Goal: Task Accomplishment & Management: Manage account settings

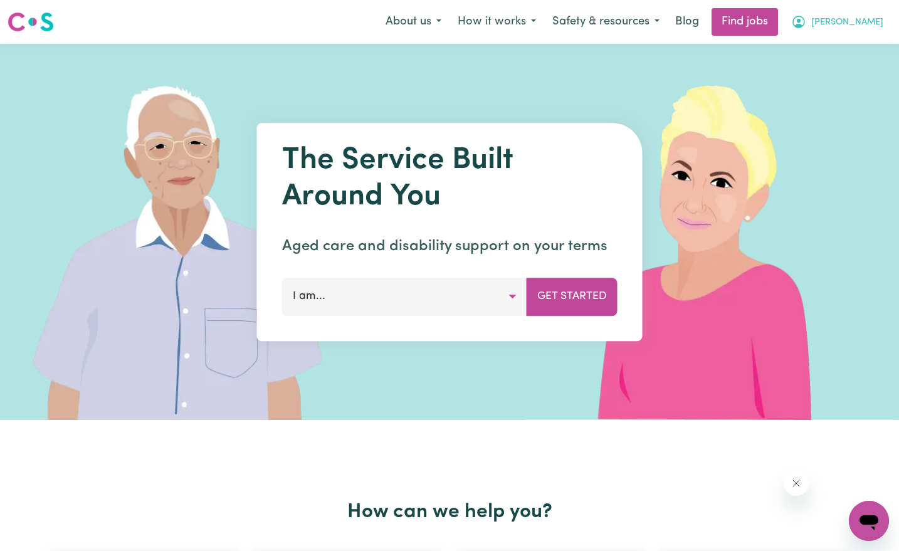
click at [859, 19] on span "[PERSON_NAME]" at bounding box center [848, 23] width 72 height 14
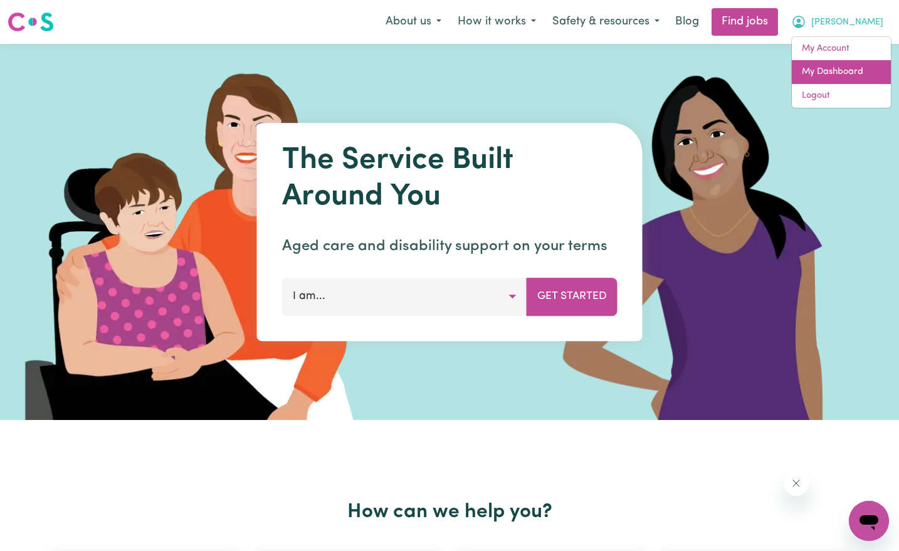
click at [836, 65] on link "My Dashboard" at bounding box center [841, 72] width 99 height 24
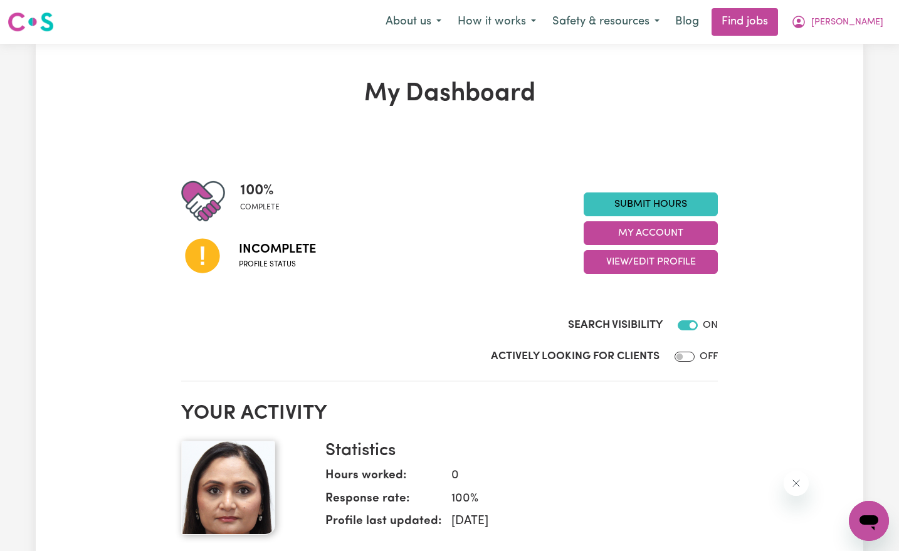
scroll to position [58, 0]
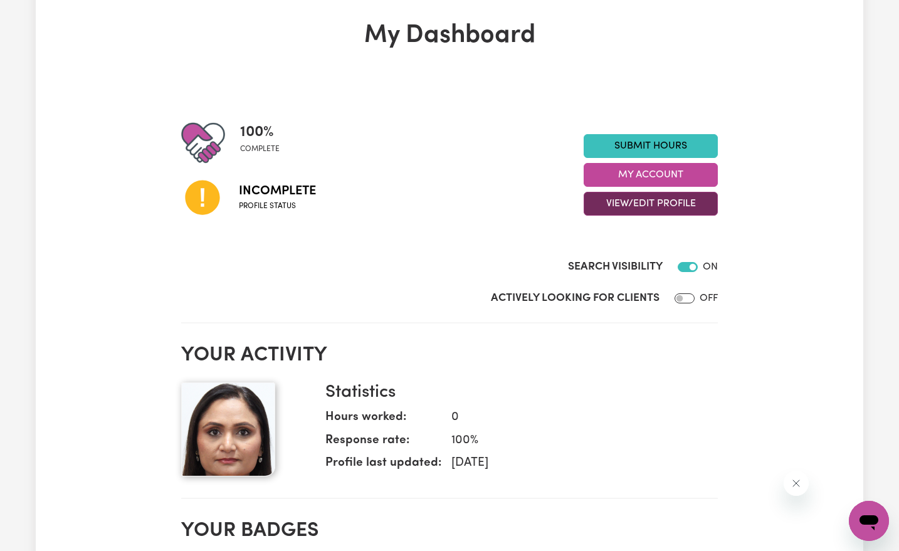
click at [679, 203] on button "View/Edit Profile" at bounding box center [651, 204] width 134 height 24
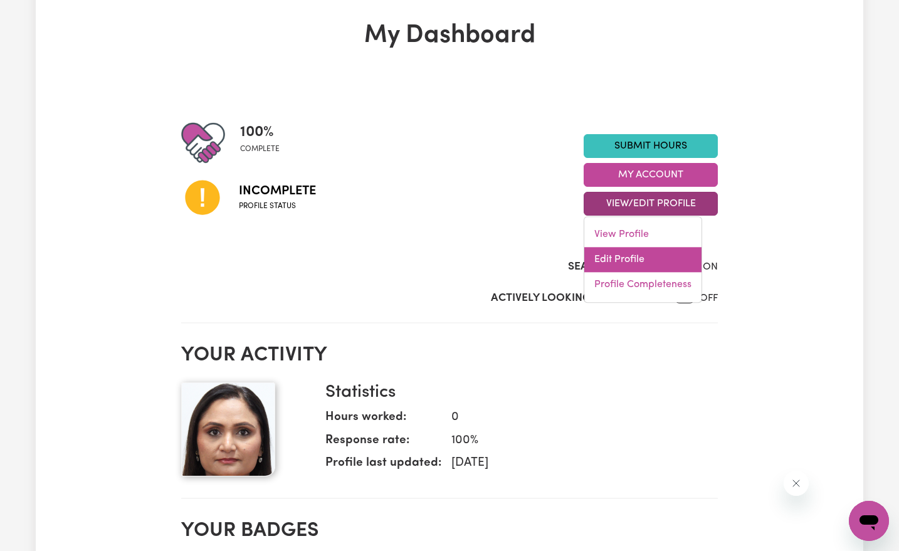
click at [618, 253] on link "Edit Profile" at bounding box center [643, 259] width 117 height 25
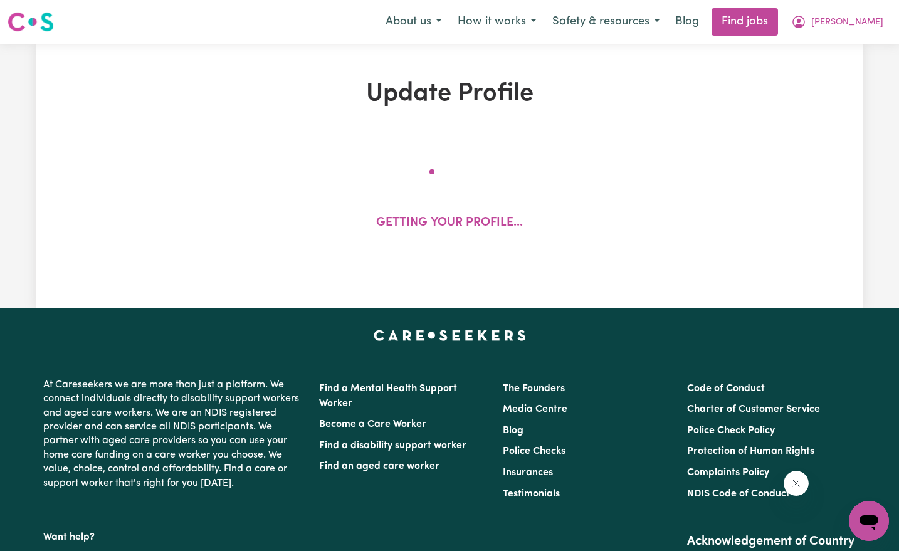
select select "[DEMOGRAPHIC_DATA]"
select select "[DEMOGRAPHIC_DATA] Citizen"
select select "Studying a healthcare related degree or qualification"
select select "40"
select select "50"
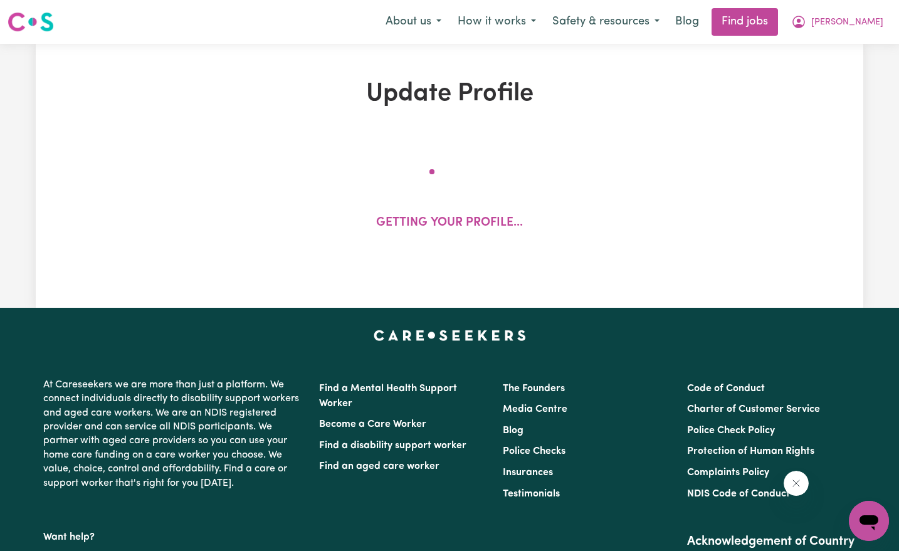
select select "65"
select select "80"
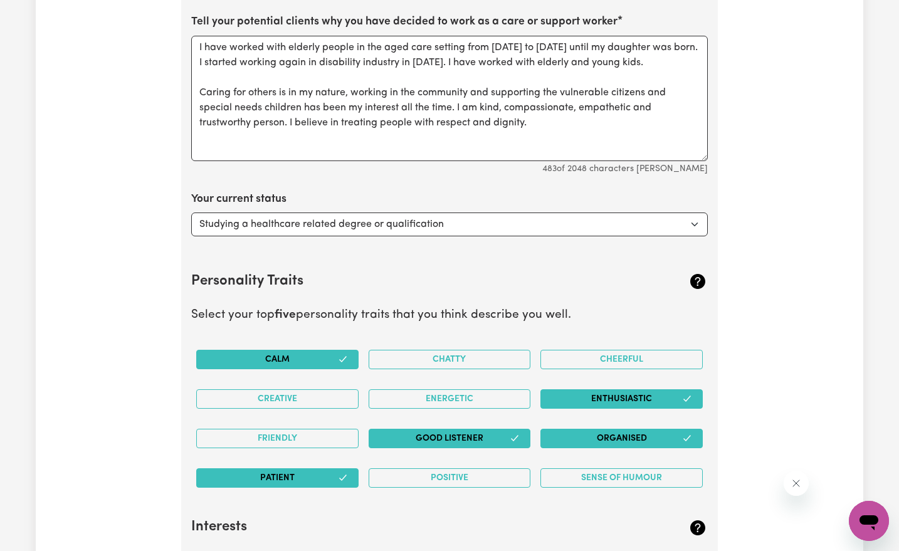
scroll to position [1921, 0]
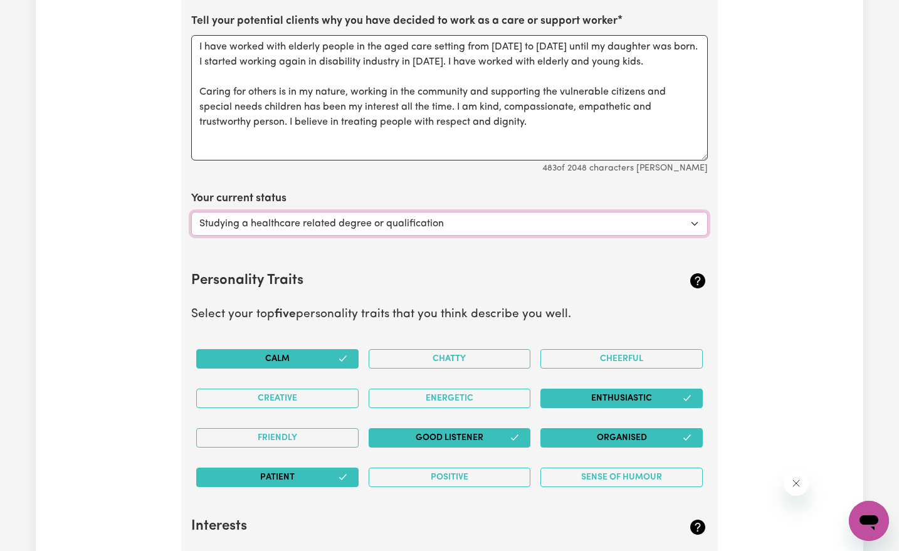
click at [699, 213] on select "Select... Studying a healthcare related degree or qualification Studying a non-…" at bounding box center [449, 224] width 517 height 24
select select "Looking for extra work to fill my week and/or weekends"
click at [191, 212] on select "Select... Studying a healthcare related degree or qualification Studying a non-…" at bounding box center [449, 224] width 517 height 24
click at [697, 216] on select "Select... Studying a healthcare related degree or qualification Studying a non-…" at bounding box center [449, 224] width 517 height 24
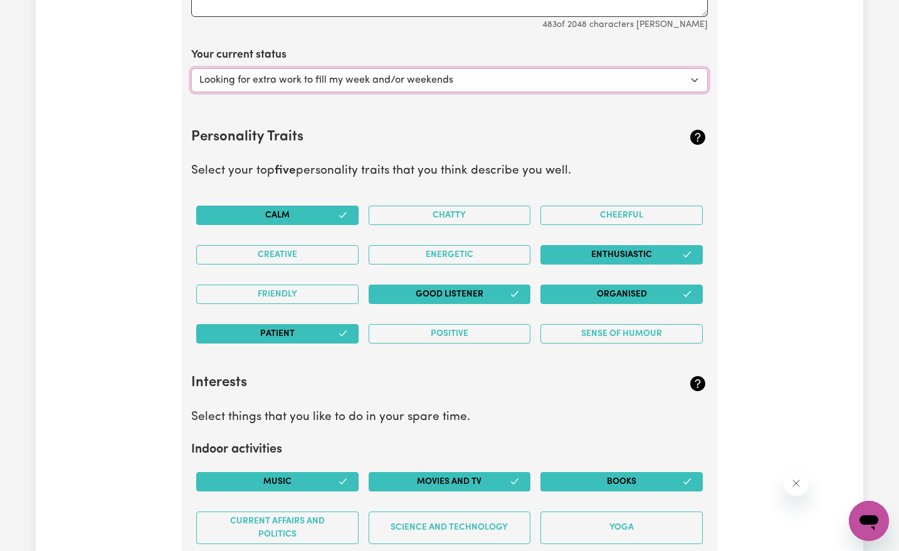
scroll to position [2065, 0]
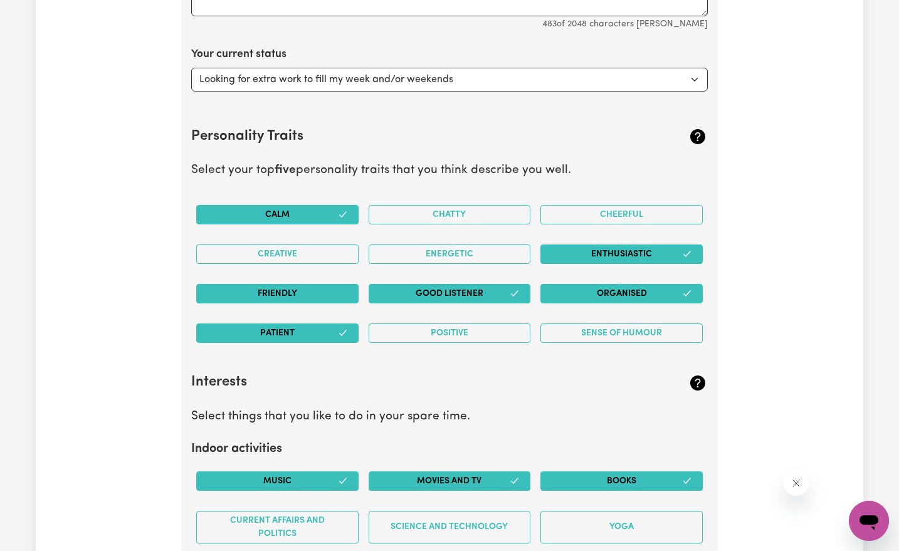
click at [315, 286] on button "Friendly" at bounding box center [277, 293] width 162 height 19
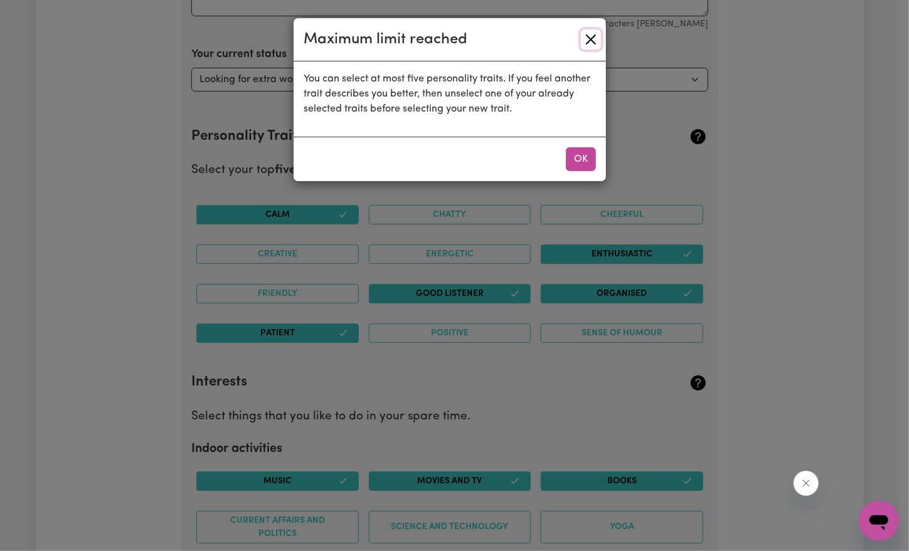
click at [594, 41] on button "Close" at bounding box center [591, 39] width 20 height 20
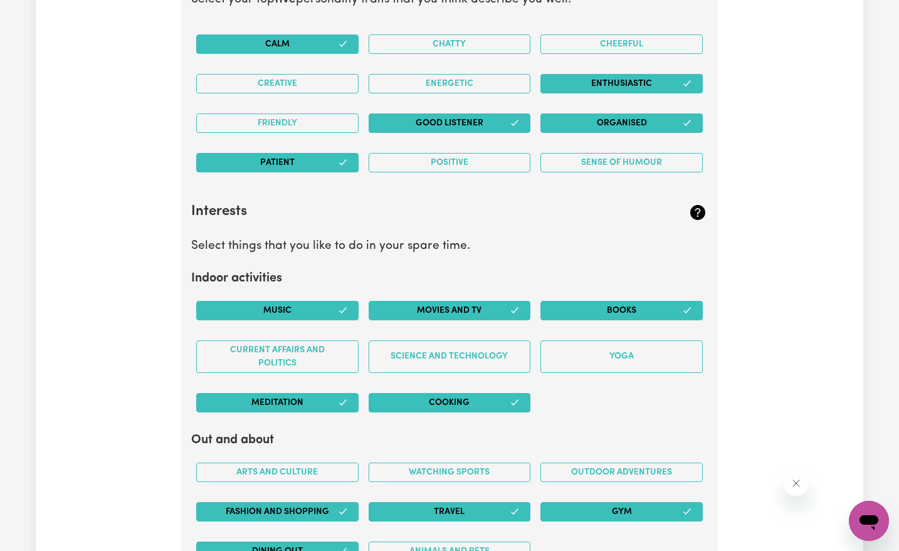
scroll to position [2472, 0]
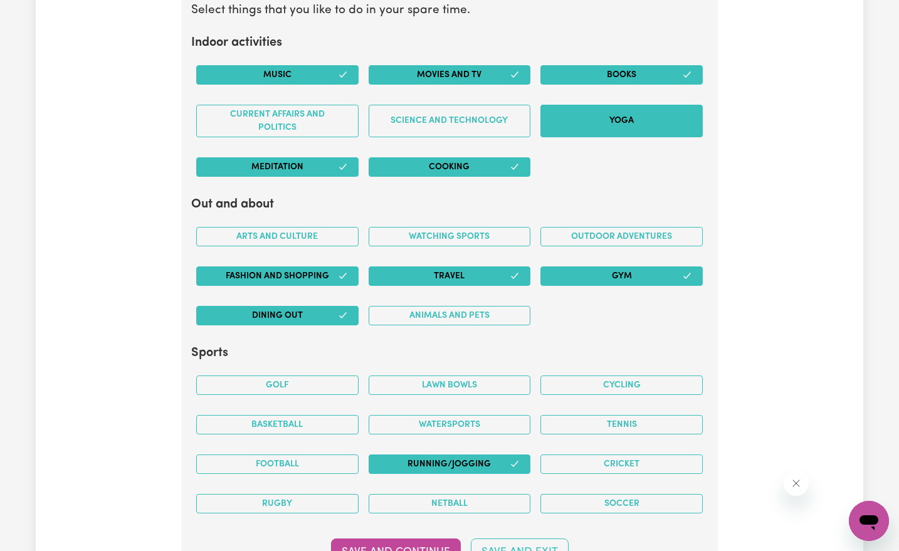
click at [612, 107] on button "Yoga" at bounding box center [622, 121] width 162 height 33
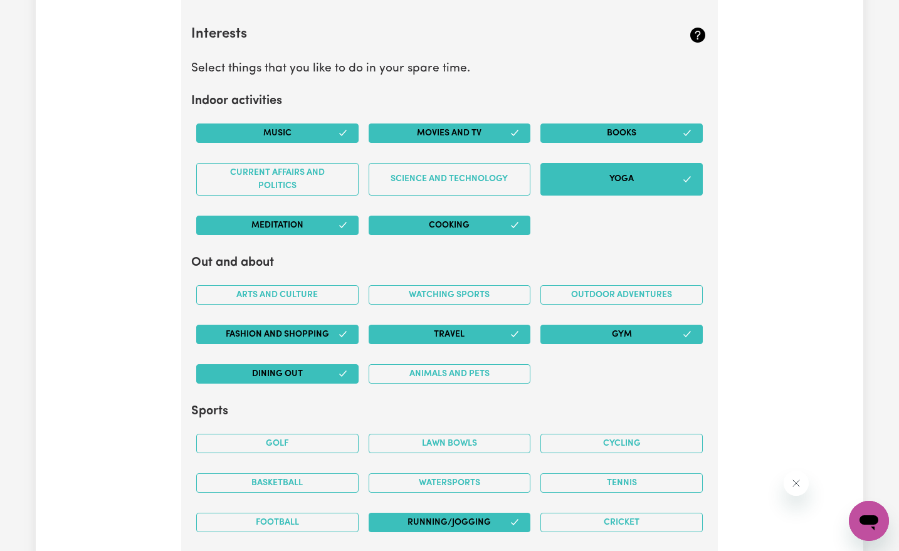
scroll to position [2407, 0]
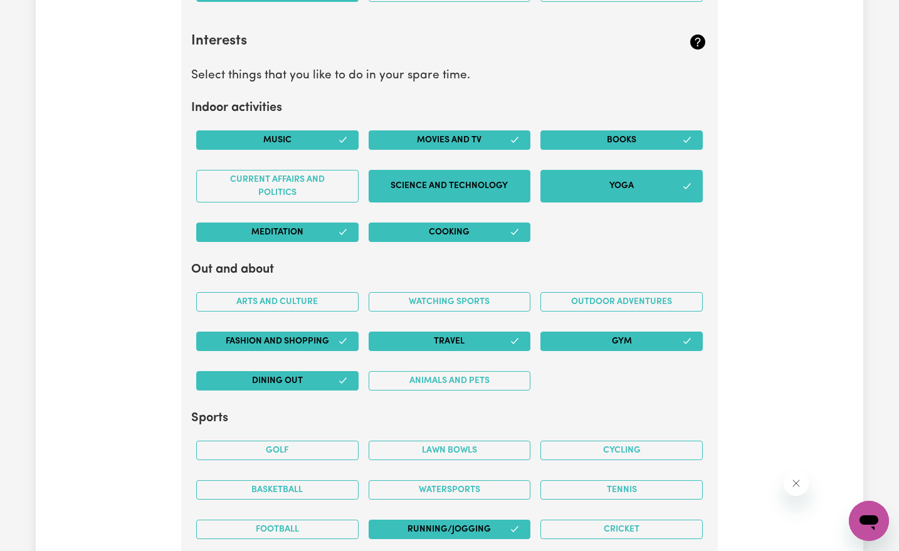
click at [408, 176] on button "Science and Technology" at bounding box center [450, 186] width 162 height 33
click at [299, 170] on button "Current Affairs and Politics" at bounding box center [277, 186] width 162 height 33
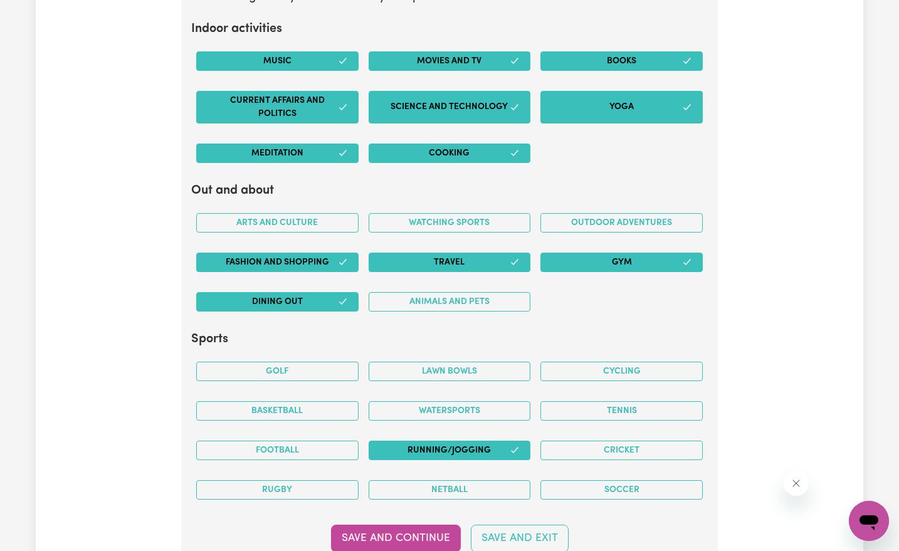
scroll to position [2517, 0]
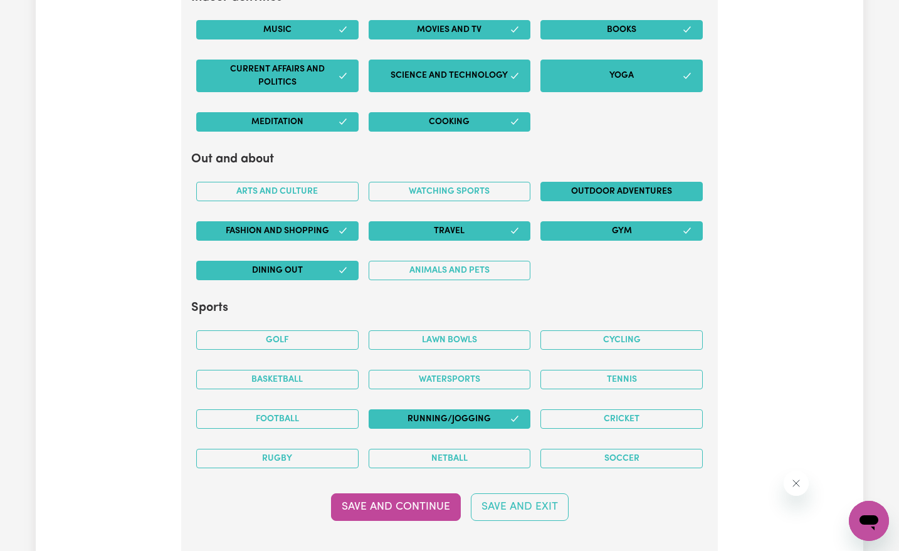
click at [614, 182] on button "Outdoor adventures" at bounding box center [622, 191] width 162 height 19
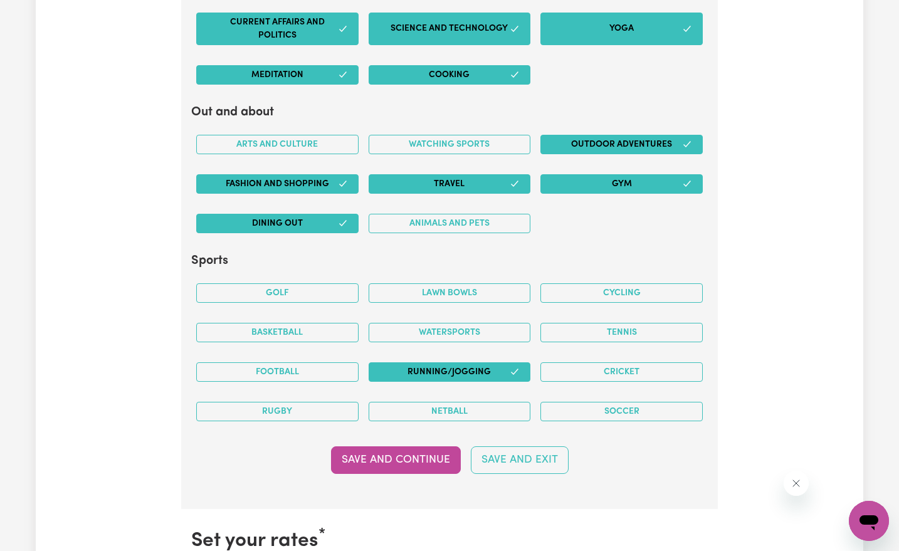
scroll to position [2565, 0]
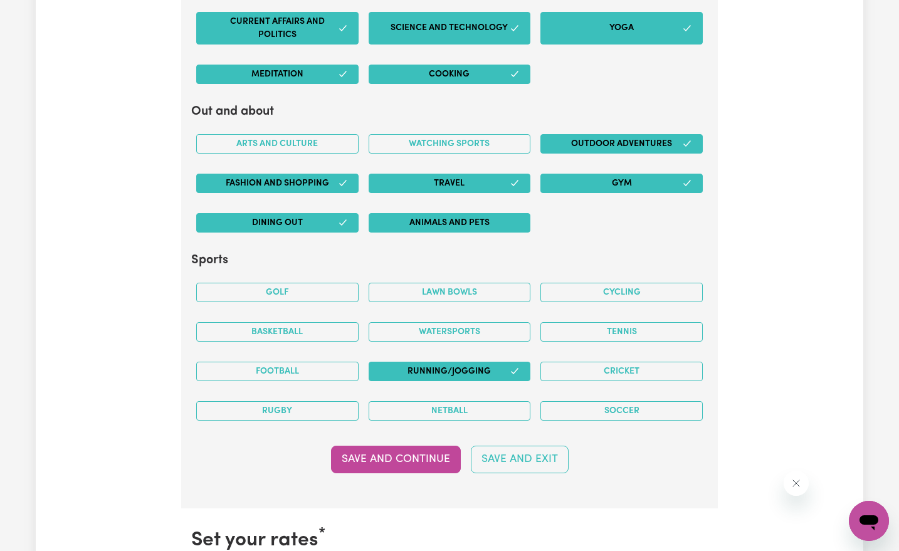
click at [459, 220] on button "Animals and pets" at bounding box center [450, 222] width 162 height 19
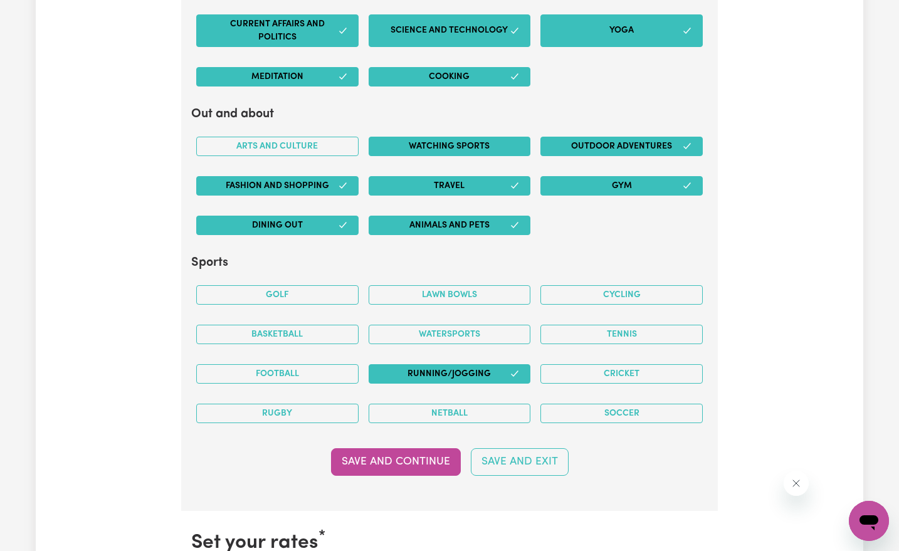
click at [499, 138] on button "Watching sports" at bounding box center [450, 146] width 162 height 19
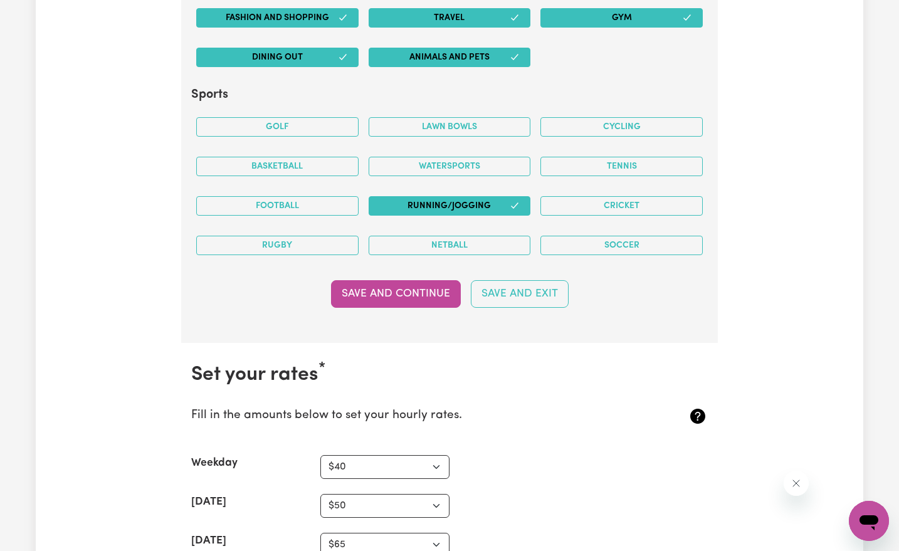
scroll to position [2731, 0]
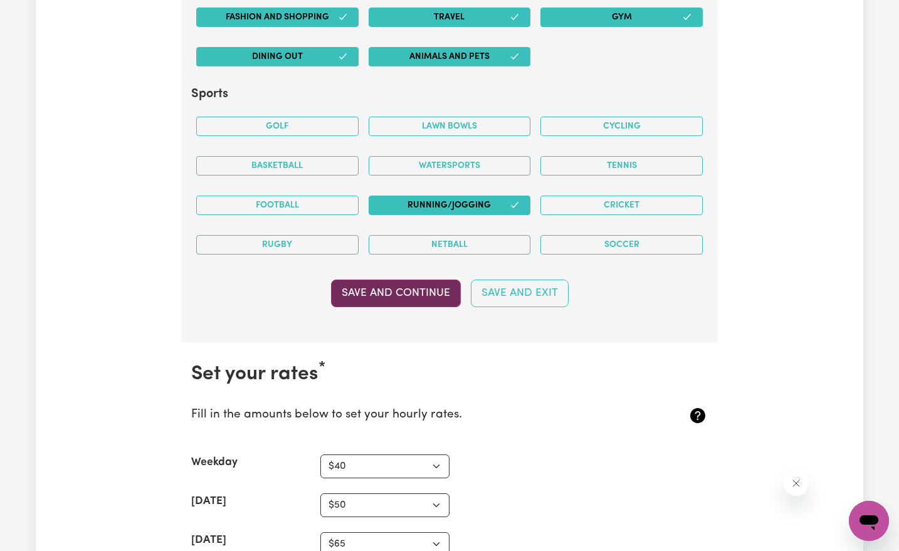
click at [366, 280] on button "Save and Continue" at bounding box center [396, 294] width 130 height 28
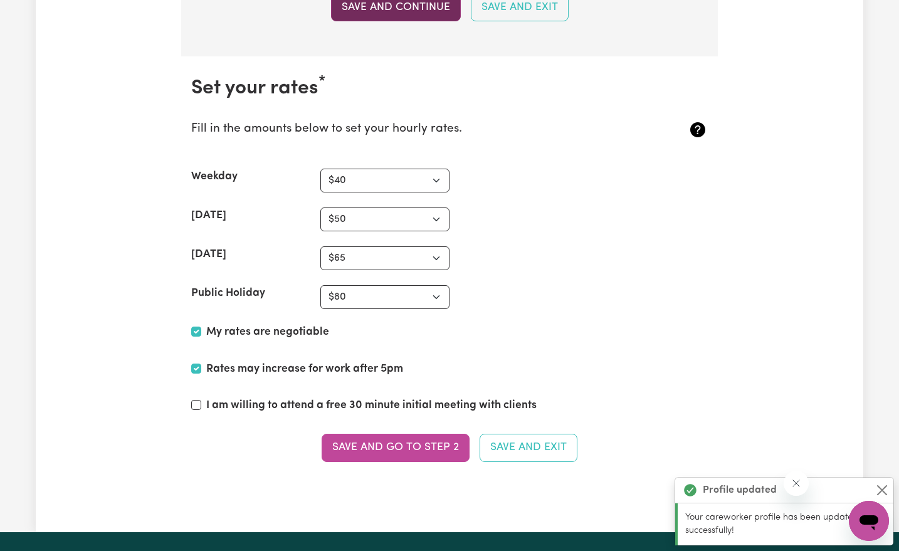
scroll to position [3060, 0]
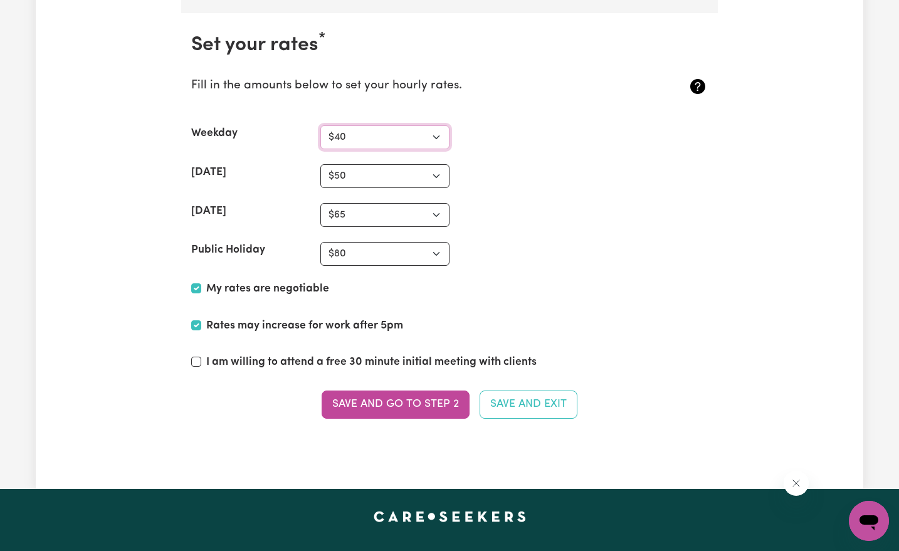
click at [437, 125] on select "N/A $37 $38 $39 $40 $41 $42 $43 $44 $45 $46 $47 $48 $49 $50 $51 $52 $53 $54 $55…" at bounding box center [385, 137] width 129 height 24
select select "42"
click at [321, 125] on select "N/A $37 $38 $39 $40 $41 $42 $43 $44 $45 $46 $47 $48 $49 $50 $51 $52 $53 $54 $55…" at bounding box center [385, 137] width 129 height 24
click at [437, 164] on select "N/A $37 $38 $39 $40 $41 $42 $43 $44 $45 $46 $47 $48 $49 $50 $51 $52 $53 $54 $55…" at bounding box center [385, 176] width 129 height 24
select select "52"
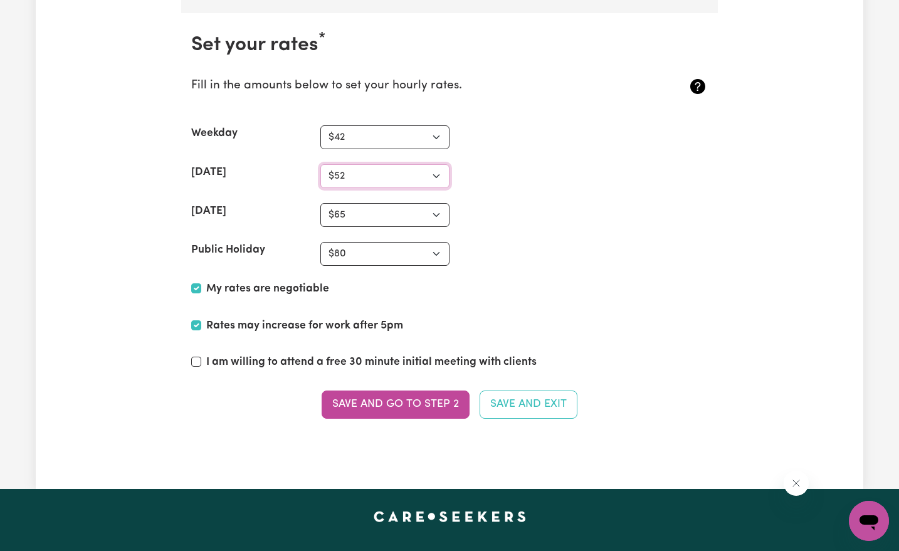
click at [321, 164] on select "N/A $37 $38 $39 $40 $41 $42 $43 $44 $45 $46 $47 $48 $49 $50 $51 $52 $53 $54 $55…" at bounding box center [385, 176] width 129 height 24
click at [440, 203] on select "N/A $37 $38 $39 $40 $41 $42 $43 $44 $45 $46 $47 $48 $49 $50 $51 $52 $53 $54 $55…" at bounding box center [385, 215] width 129 height 24
select select "67"
click at [321, 203] on select "N/A $37 $38 $39 $40 $41 $42 $43 $44 $45 $46 $47 $48 $49 $50 $51 $52 $53 $54 $55…" at bounding box center [385, 215] width 129 height 24
click at [440, 246] on select "N/A $37 $38 $39 $40 $41 $42 $43 $44 $45 $46 $47 $48 $49 $50 $51 $52 $53 $54 $55…" at bounding box center [385, 254] width 129 height 24
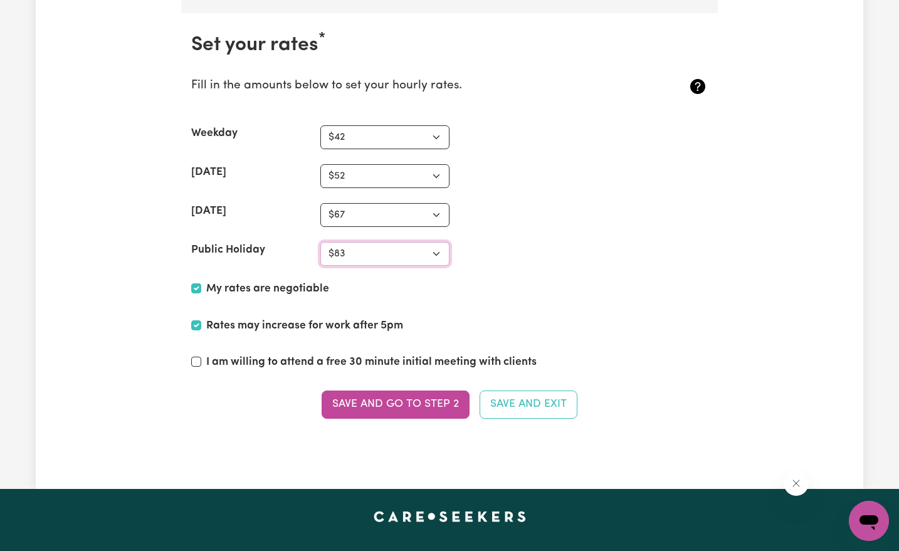
click at [321, 242] on select "N/A $37 $38 $39 $40 $41 $42 $43 $44 $45 $46 $47 $48 $49 $50 $51 $52 $53 $54 $55…" at bounding box center [385, 254] width 129 height 24
click at [435, 242] on select "N/A $37 $38 $39 $40 $41 $42 $43 $44 $45 $46 $47 $48 $49 $50 $51 $52 $53 $54 $55…" at bounding box center [385, 254] width 129 height 24
click at [321, 242] on select "N/A $37 $38 $39 $40 $41 $42 $43 $44 $45 $46 $47 $48 $49 $50 $51 $52 $53 $54 $55…" at bounding box center [385, 254] width 129 height 24
click at [440, 203] on select "N/A $37 $38 $39 $40 $41 $42 $43 $44 $45 $46 $47 $48 $49 $50 $51 $52 $53 $54 $55…" at bounding box center [385, 215] width 129 height 24
click at [485, 187] on section "Set your rates * Fill in the amounts below to set your hourly rates. Weekday N/…" at bounding box center [449, 233] width 537 height 441
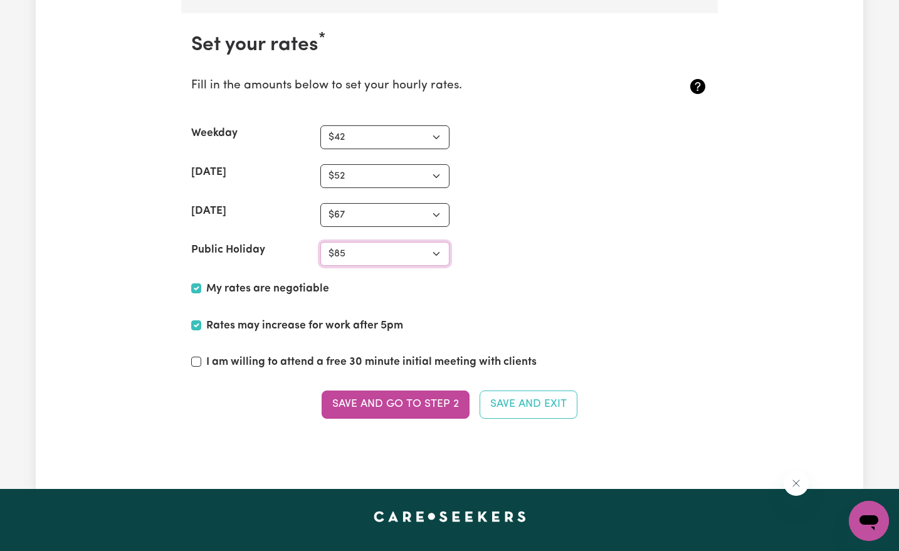
click at [393, 245] on select "N/A $37 $38 $39 $40 $41 $42 $43 $44 $45 $46 $47 $48 $49 $50 $51 $52 $53 $54 $55…" at bounding box center [385, 254] width 129 height 24
click at [688, 171] on div "[DATE] N/A $37 $38 $39 $40 $41 $42 $43 $44 $45 $46 $47 $48 $49 $50 $51 $52 $53 …" at bounding box center [449, 176] width 517 height 24
click at [436, 242] on select "N/A $37 $38 $39 $40 $41 $42 $43 $44 $45 $46 $47 $48 $49 $50 $51 $52 $53 $54 $55…" at bounding box center [385, 254] width 129 height 24
select select "86"
click at [321, 242] on select "N/A $37 $38 $39 $40 $41 $42 $43 $44 $45 $46 $47 $48 $49 $50 $51 $52 $53 $54 $55…" at bounding box center [385, 254] width 129 height 24
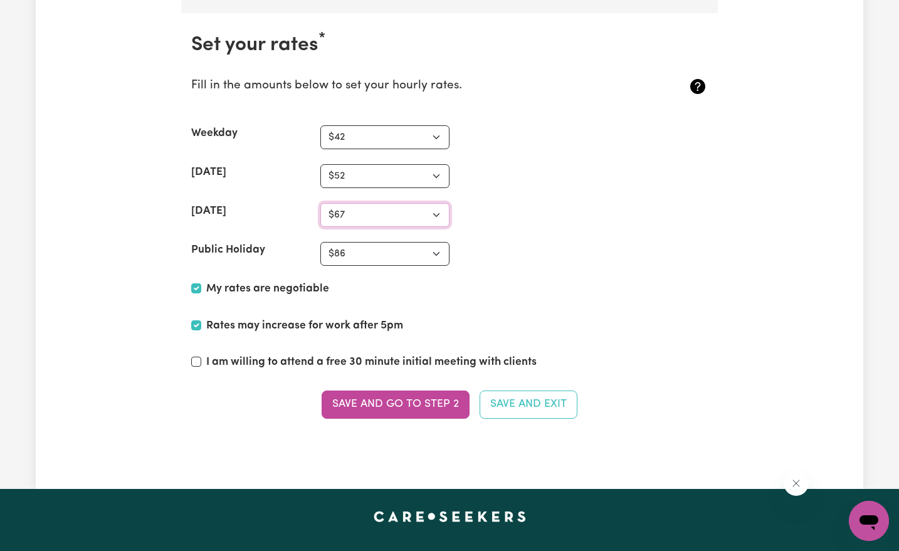
click at [396, 203] on select "N/A $37 $38 $39 $40 $41 $42 $43 $44 $45 $46 $47 $48 $49 $50 $51 $52 $53 $54 $55…" at bounding box center [385, 215] width 129 height 24
select select "71"
click at [321, 203] on select "N/A $37 $38 $39 $40 $41 $42 $43 $44 $45 $46 $47 $48 $49 $50 $51 $52 $53 $54 $55…" at bounding box center [385, 215] width 129 height 24
click at [459, 318] on div "Rates may increase for work after 5pm" at bounding box center [449, 328] width 517 height 21
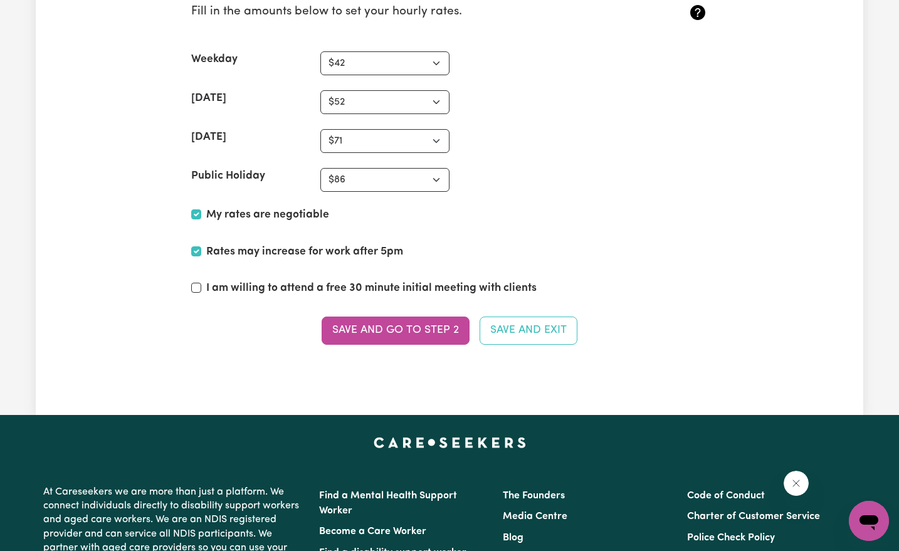
scroll to position [3136, 0]
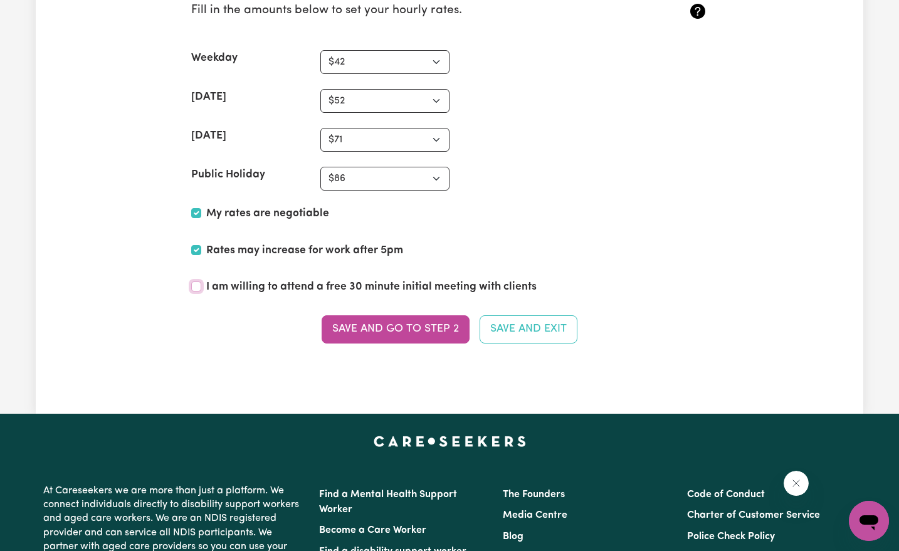
click at [198, 282] on input "I am willing to attend a free 30 minute initial meeting with clients" at bounding box center [196, 287] width 10 height 10
checkbox input "true"
click at [369, 315] on button "Save and go to Step 2" at bounding box center [396, 329] width 148 height 28
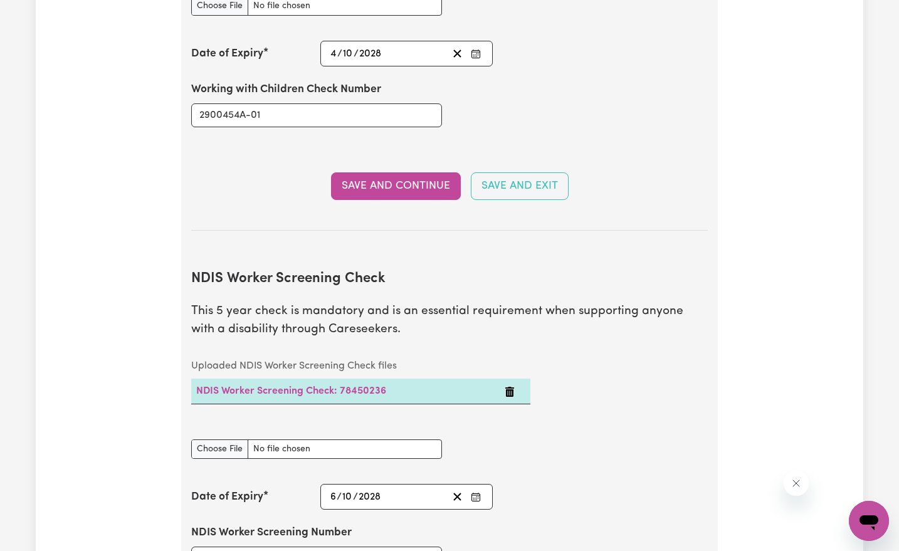
scroll to position [1528, 0]
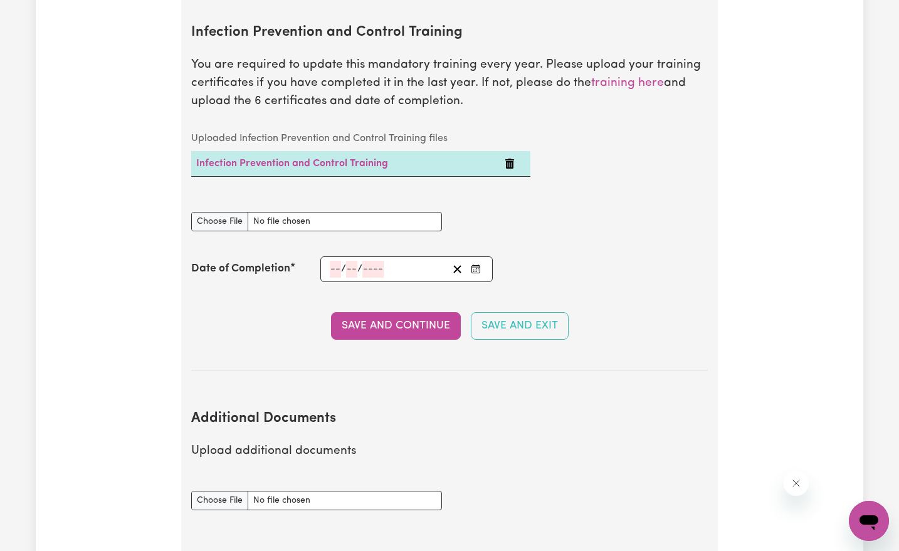
scroll to position [2104, 0]
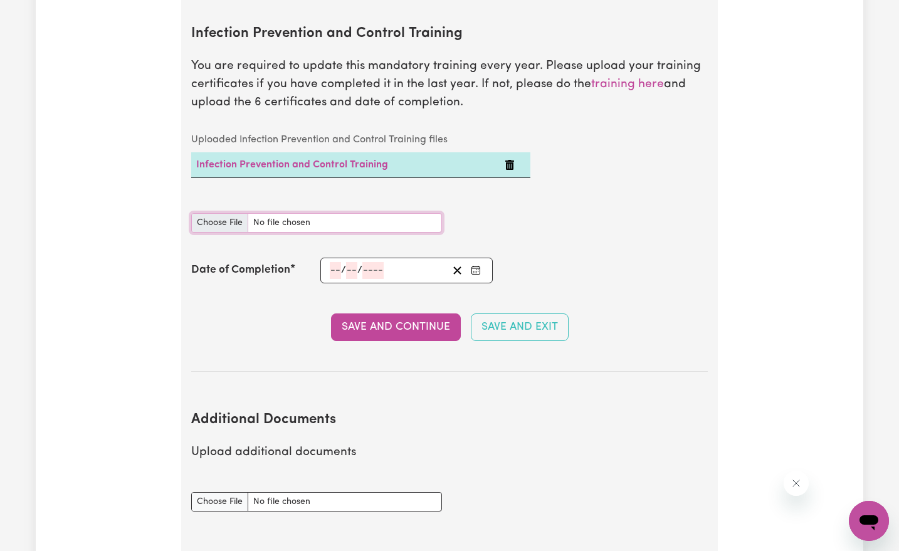
click at [228, 213] on input "Infection Prevention and Control Training document" at bounding box center [316, 222] width 251 height 19
type input "C:\fakepath\IC - Chain of infection certificate.pdf"
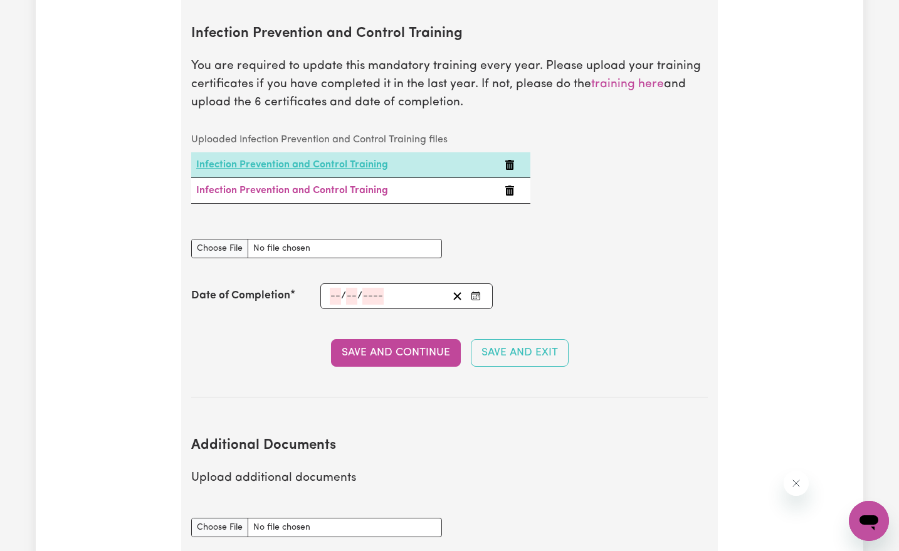
click at [283, 160] on link "Infection Prevention and Control Training" at bounding box center [292, 165] width 192 height 10
click at [514, 160] on icon "Delete Infection Prevention and Control Training" at bounding box center [510, 165] width 10 height 10
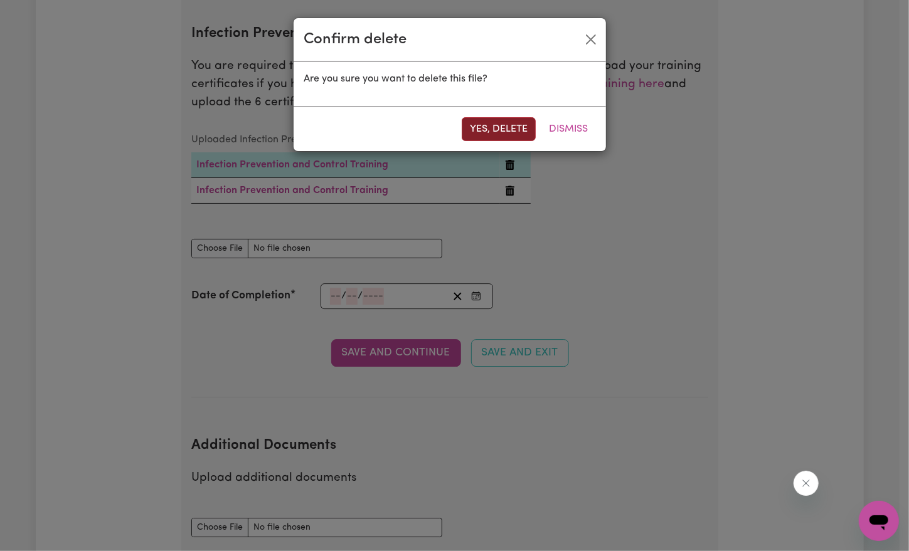
click at [506, 120] on button "Yes, delete" at bounding box center [499, 129] width 74 height 24
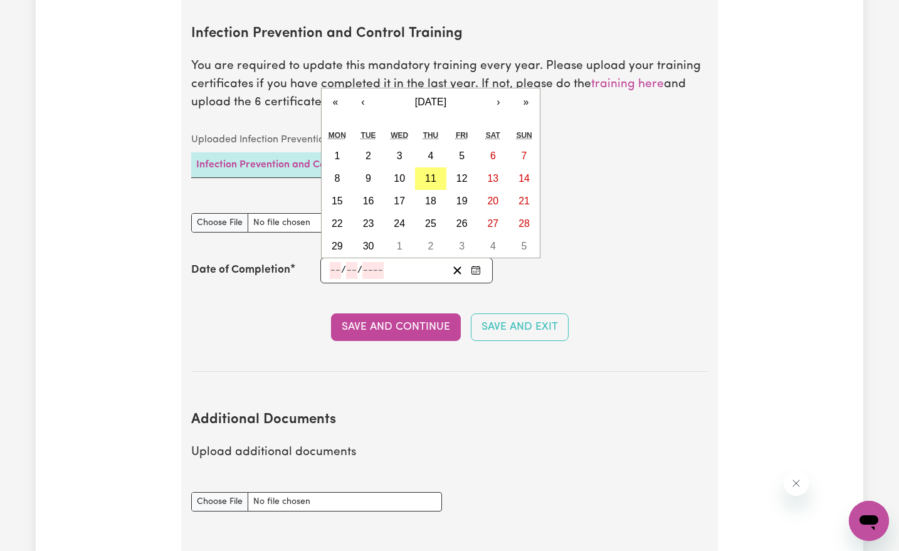
click at [336, 262] on input "number" at bounding box center [335, 270] width 11 height 17
click at [369, 151] on abbr "2" at bounding box center [369, 156] width 6 height 11
type input "[DATE]"
type input "2"
type input "9"
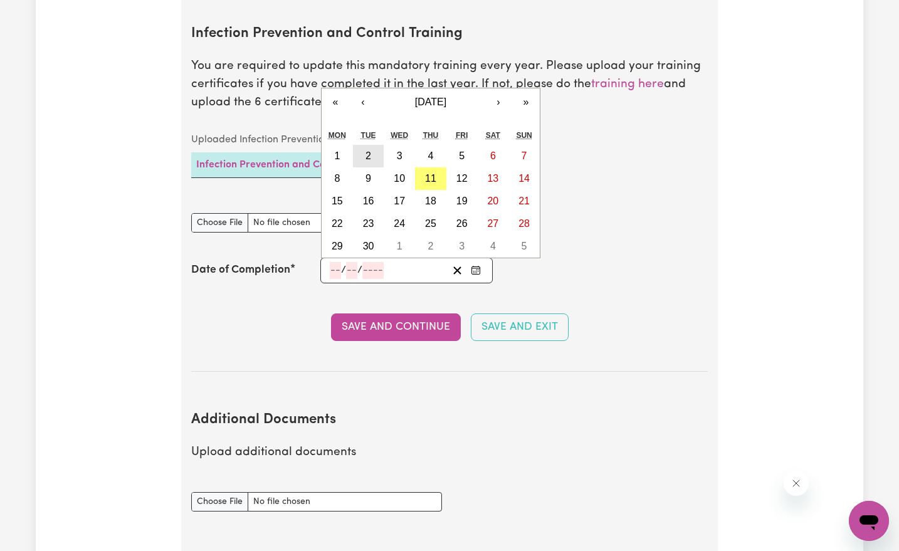
type input "2025"
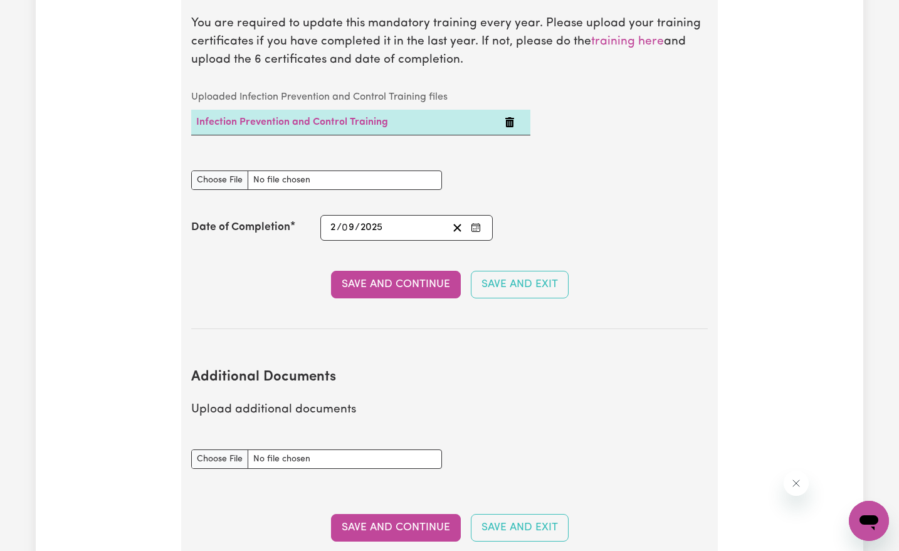
scroll to position [2148, 0]
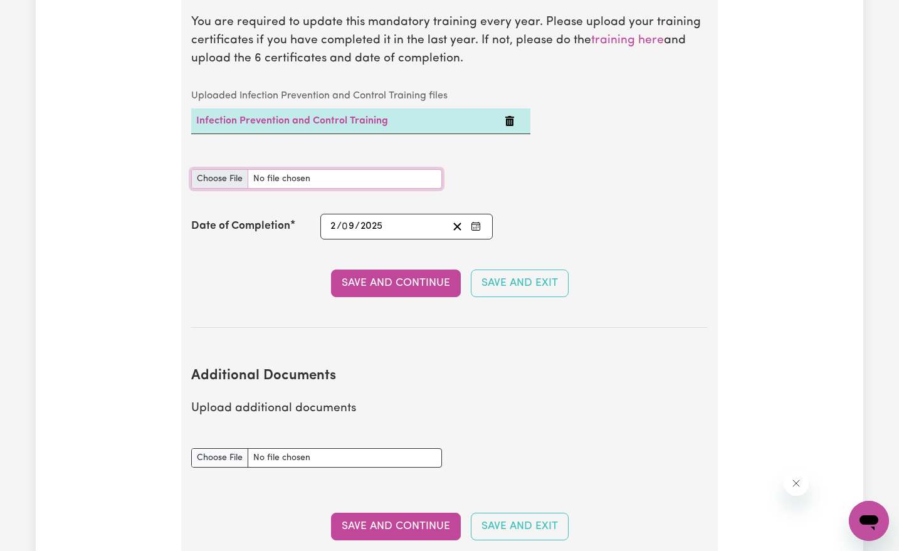
click at [219, 169] on input "Infection Prevention and Control Training document" at bounding box center [316, 178] width 251 height 19
type input "C:\fakepath\IC - Cleaning certificate (2).pdf"
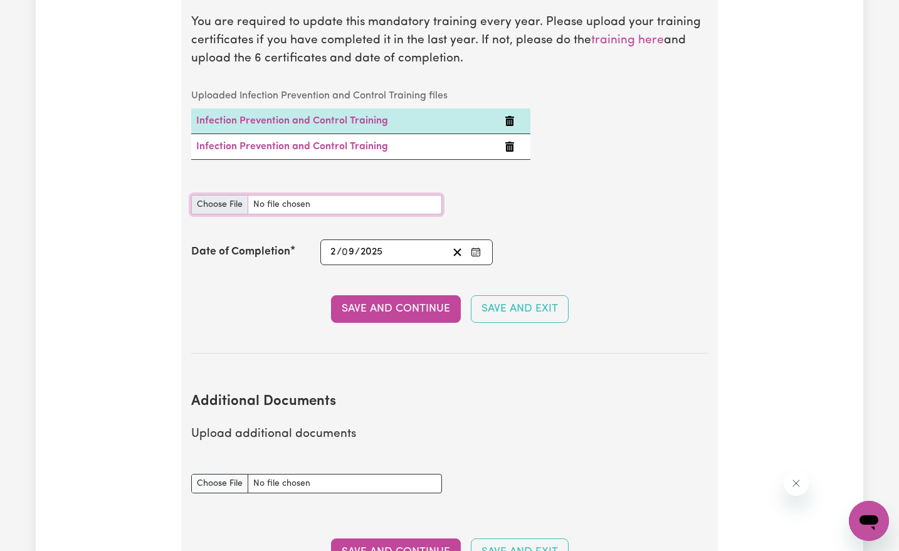
click at [221, 195] on input "Infection Prevention and Control Training document" at bounding box center [316, 204] width 251 height 19
type input "C:\fakepath\IC - Hand hygiene certificate.pdf"
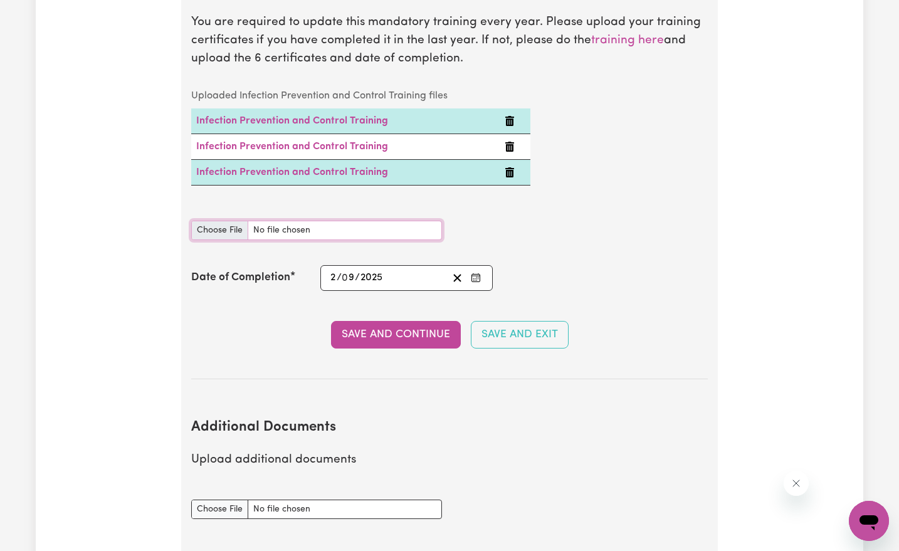
click at [221, 221] on input "Infection Prevention and Control Training document" at bounding box center [316, 230] width 251 height 19
type input "C:\fakepath\IC - Outbreaks certificate.pdf"
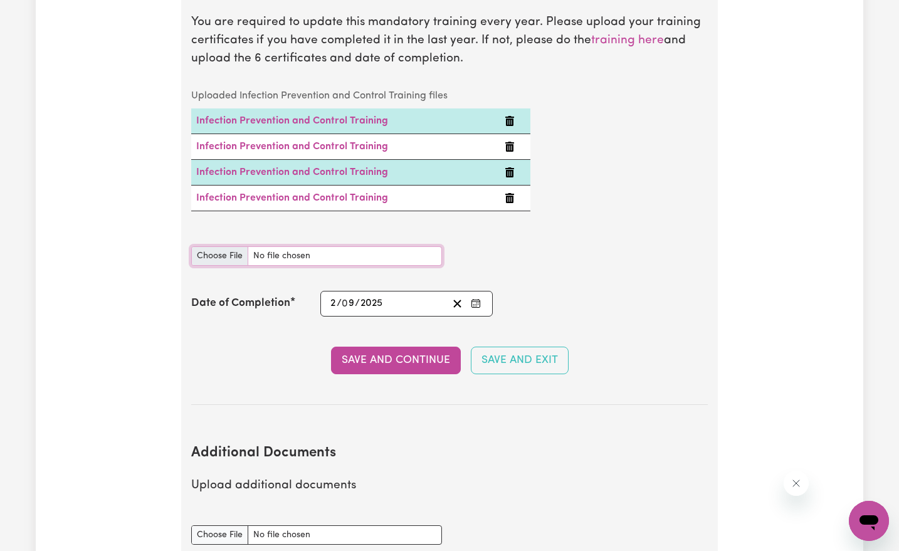
click at [224, 247] on input "Infection Prevention and Control Training document" at bounding box center [316, 256] width 251 height 19
type input "C:\fakepath\IC - PPE certificate.pdf"
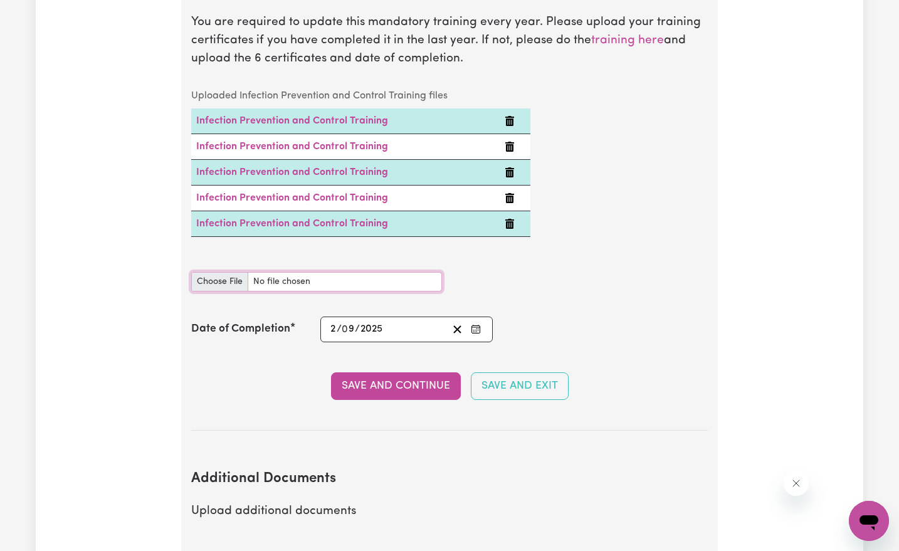
click at [234, 272] on input "Infection Prevention and Control Training document" at bounding box center [316, 281] width 251 height 19
type input "C:\fakepath\IC - Waste certificate (1).pdf"
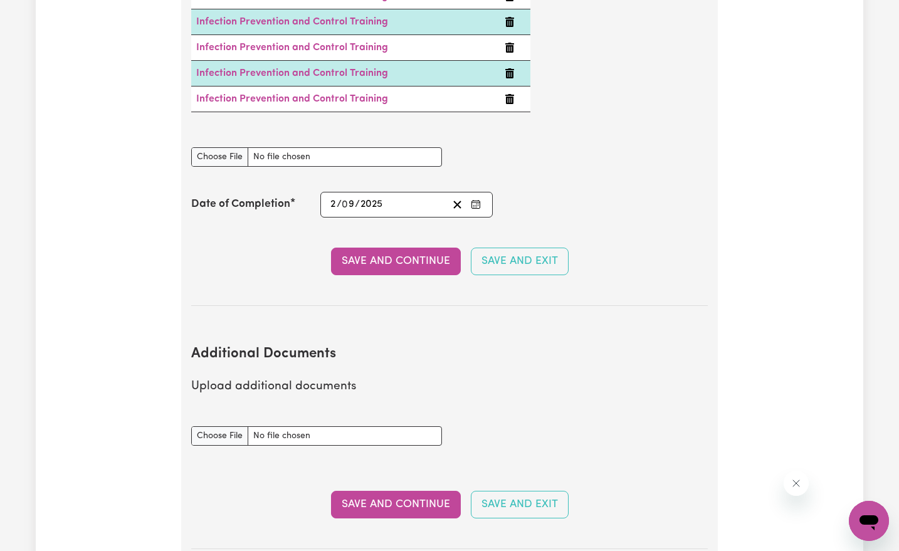
scroll to position [2338, 0]
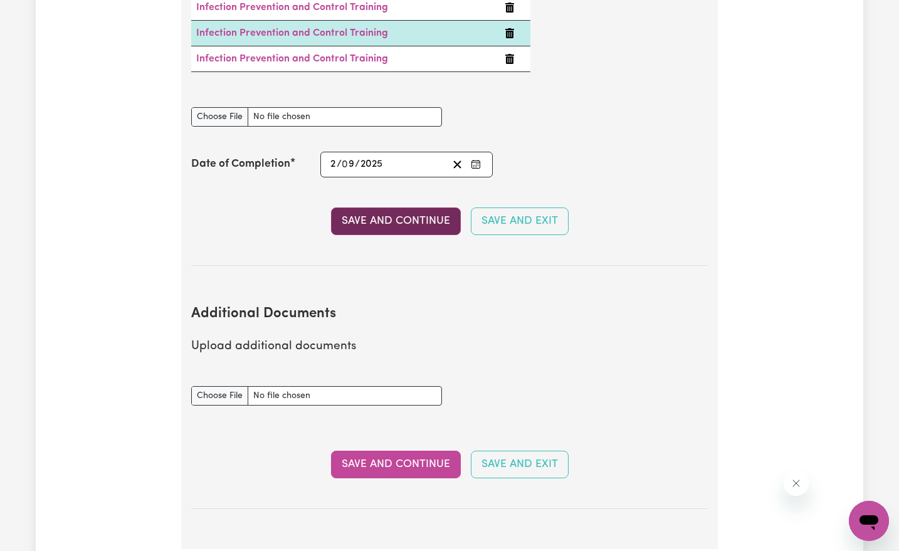
click at [375, 209] on button "Save and Continue" at bounding box center [396, 222] width 130 height 28
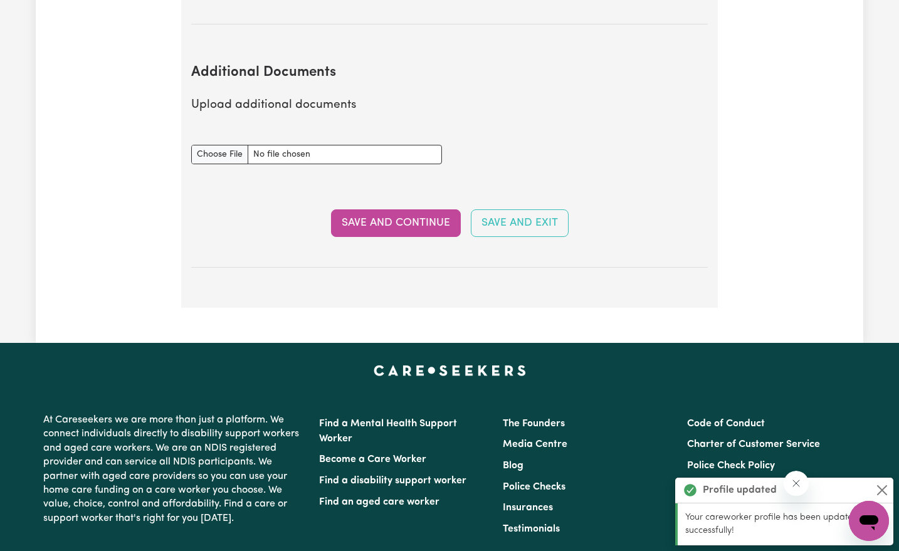
scroll to position [2602, 0]
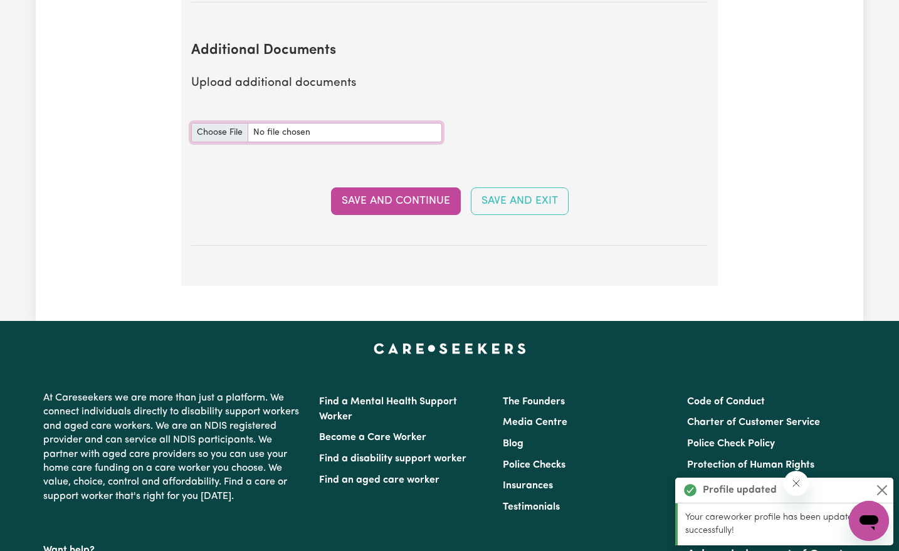
click at [226, 123] on input "Additional Documents document" at bounding box center [316, 132] width 251 height 19
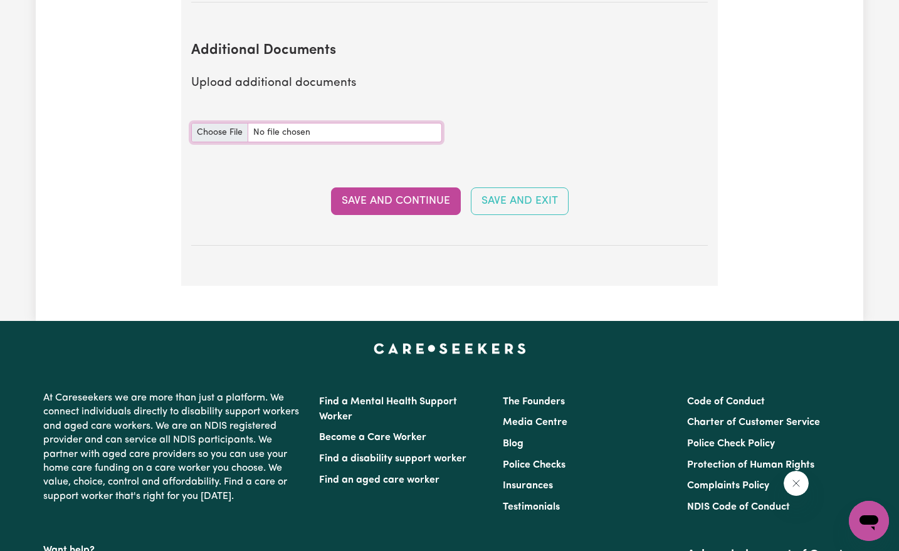
type input "C:\fakepath\NDIS_Worker_Orientation_Completion_Certificate.pdf"
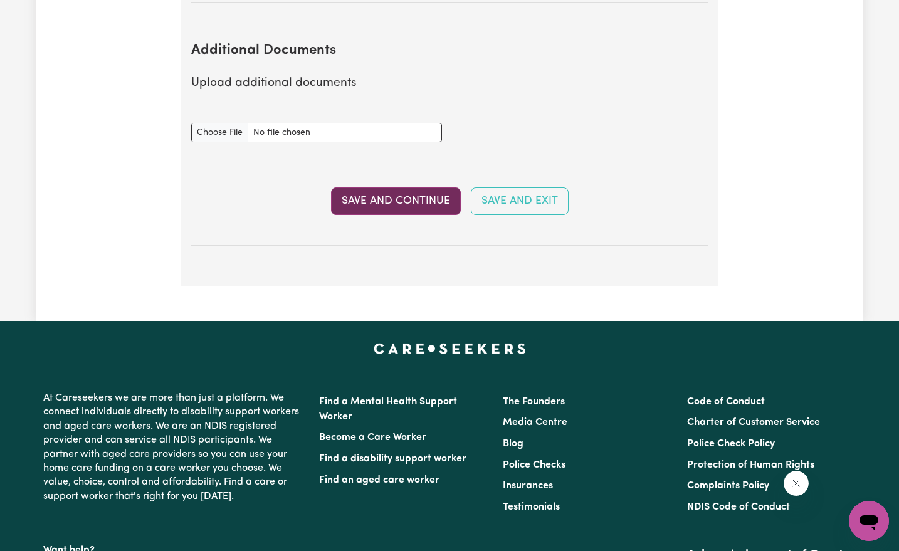
click at [386, 188] on button "Save and Continue" at bounding box center [396, 202] width 130 height 28
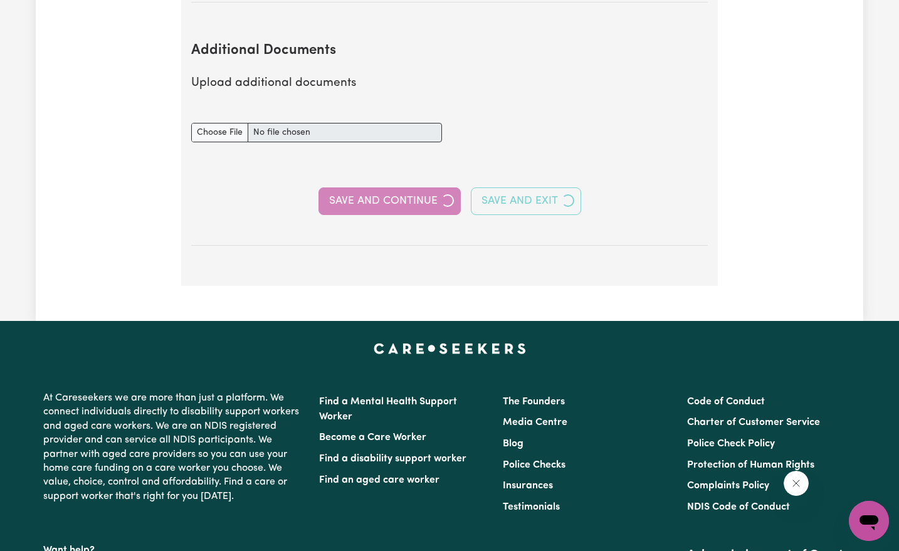
select select "2003"
select select "2004"
select select "2007"
select select "2013"
select select "2018"
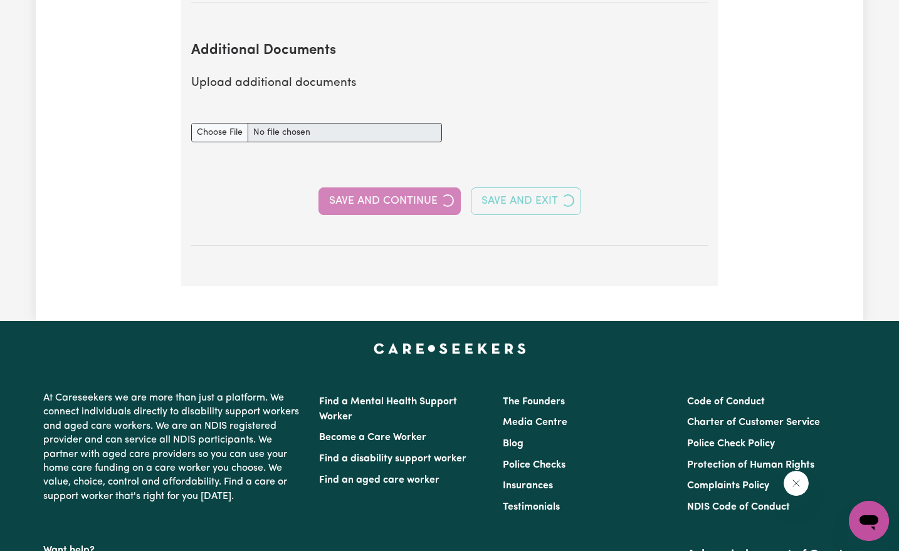
select select "2022"
select select "2014"
select select "2018"
select select "Certificate III (Individual Support)"
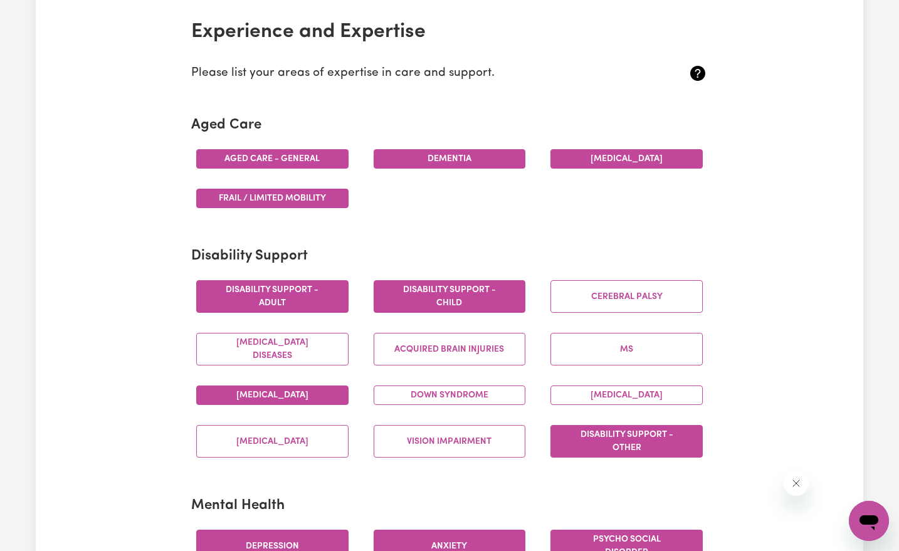
scroll to position [335, 0]
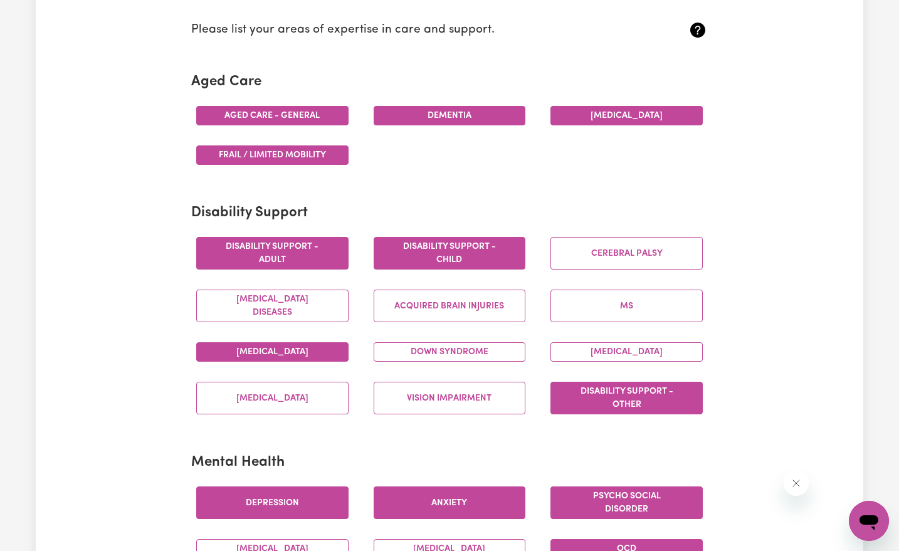
click at [331, 108] on button "Aged care - General" at bounding box center [272, 115] width 152 height 19
click at [402, 117] on button "Dementia" at bounding box center [450, 115] width 152 height 19
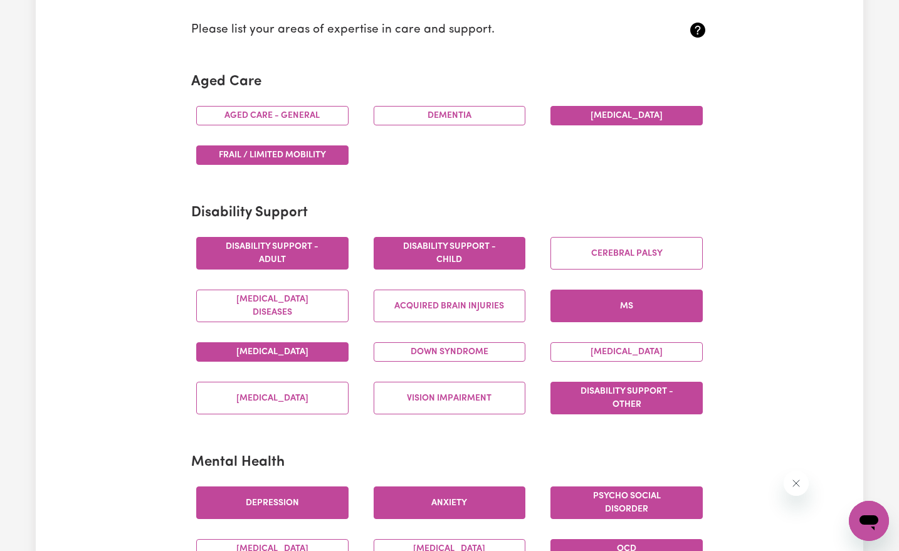
click at [669, 302] on button "MS" at bounding box center [627, 306] width 152 height 33
click at [664, 309] on button "MS" at bounding box center [627, 306] width 152 height 33
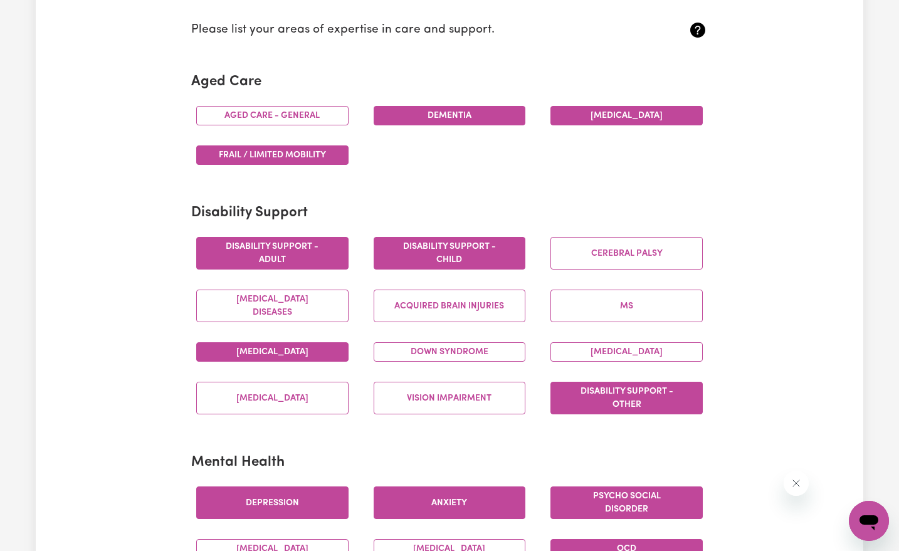
click at [452, 108] on button "Dementia" at bounding box center [450, 115] width 152 height 19
click at [262, 106] on button "Aged care - General" at bounding box center [272, 115] width 152 height 19
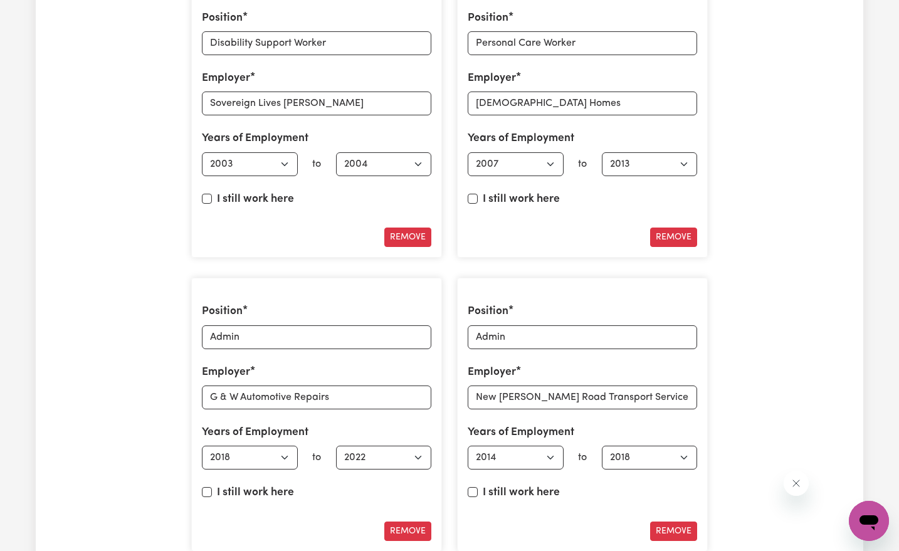
scroll to position [1889, 0]
click at [558, 292] on div "Position Admin Employer New [PERSON_NAME] Road Transport Service Years of Emplo…" at bounding box center [582, 414] width 251 height 274
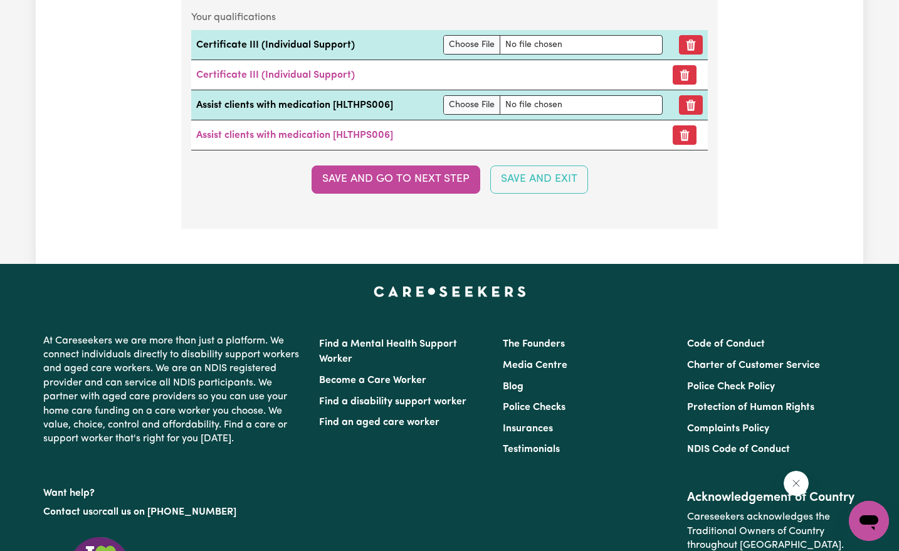
scroll to position [3746, 0]
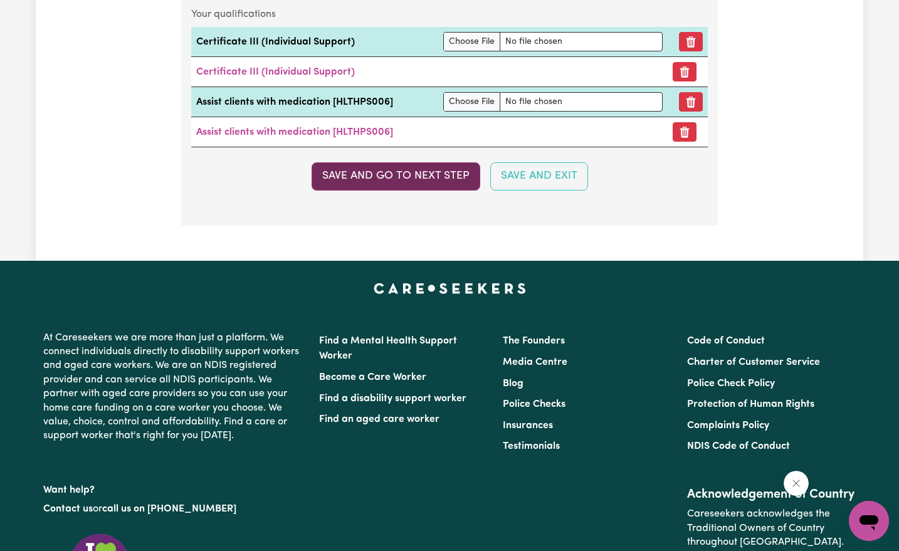
click at [425, 162] on button "Save and go to next step" at bounding box center [396, 176] width 169 height 28
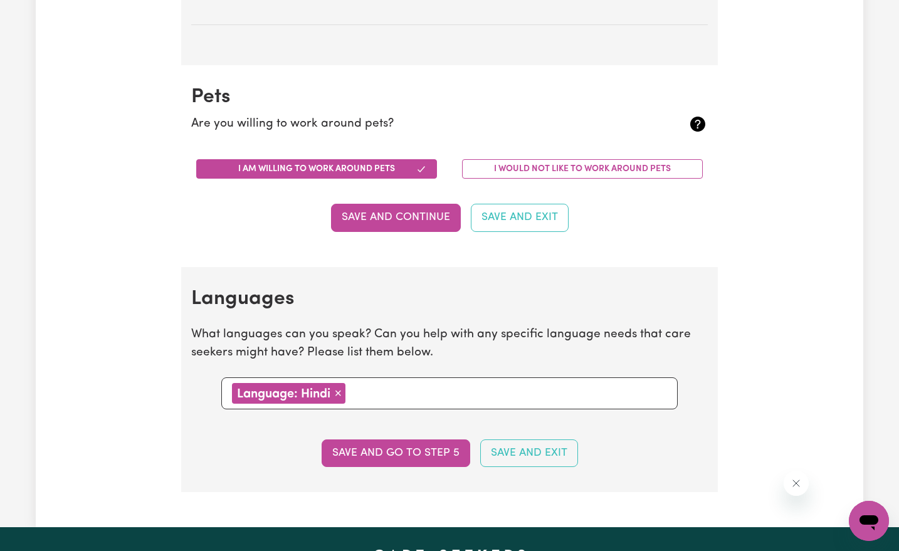
scroll to position [1523, 0]
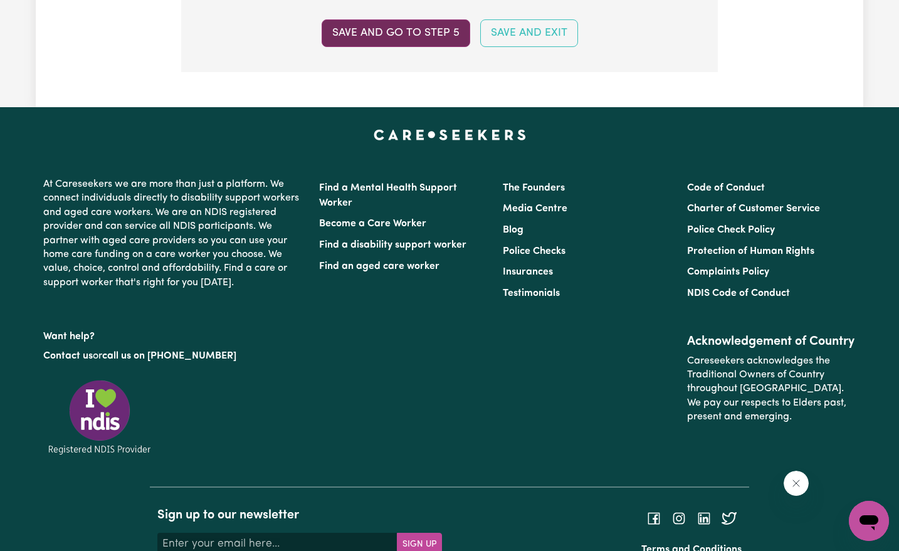
click at [430, 39] on button "Save and go to step 5" at bounding box center [396, 33] width 149 height 28
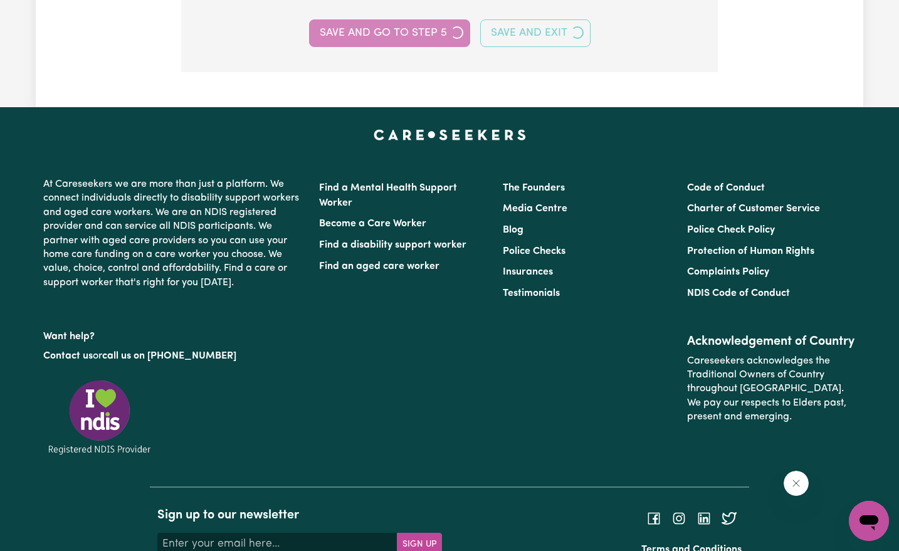
select select "I am providing services privately on my own"
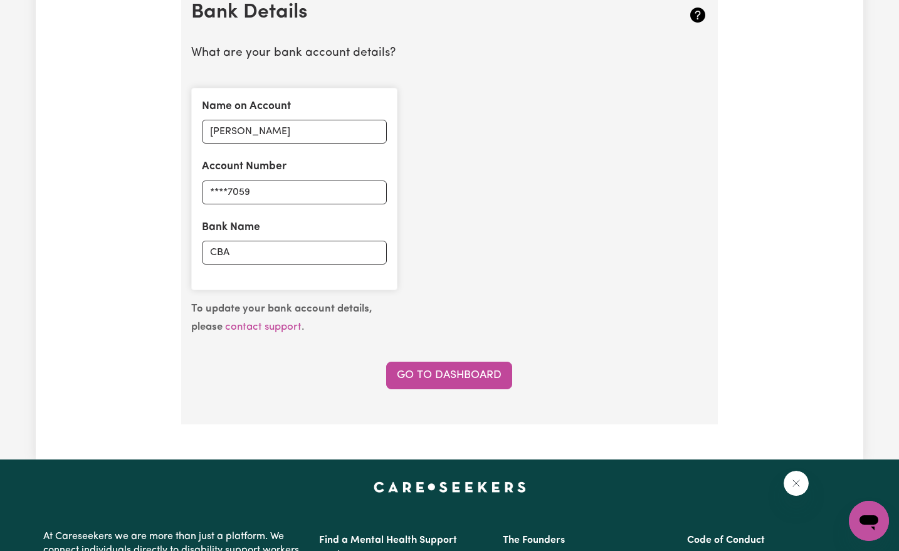
scroll to position [884, 0]
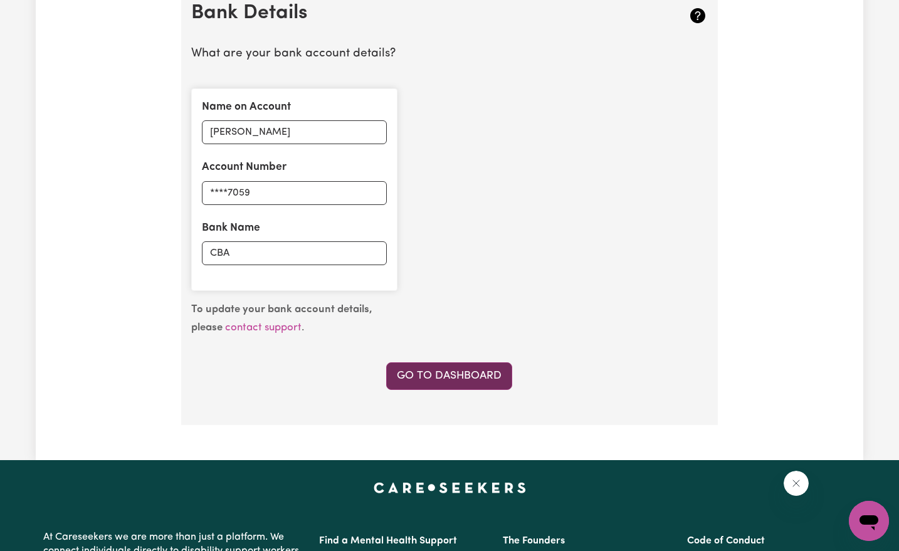
click at [472, 367] on link "Go to Dashboard" at bounding box center [449, 377] width 126 height 28
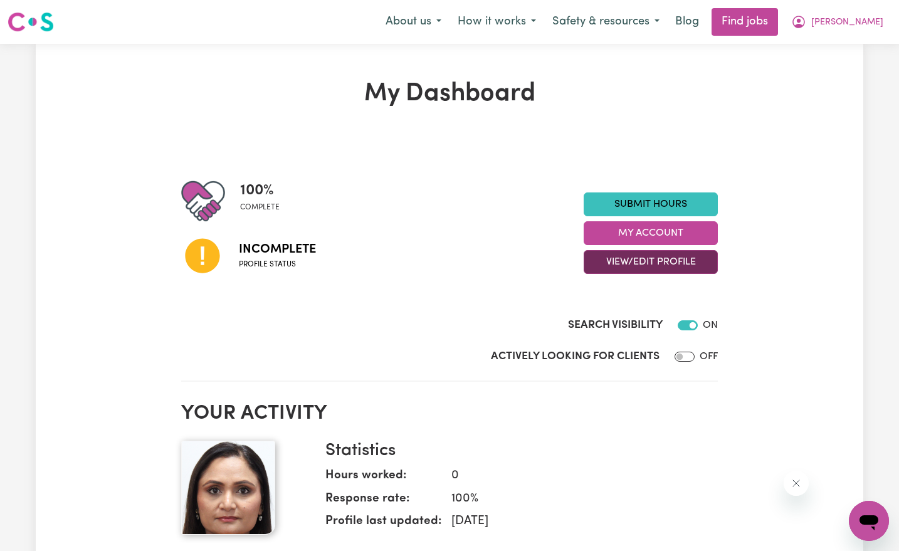
click at [629, 268] on button "View/Edit Profile" at bounding box center [651, 262] width 134 height 24
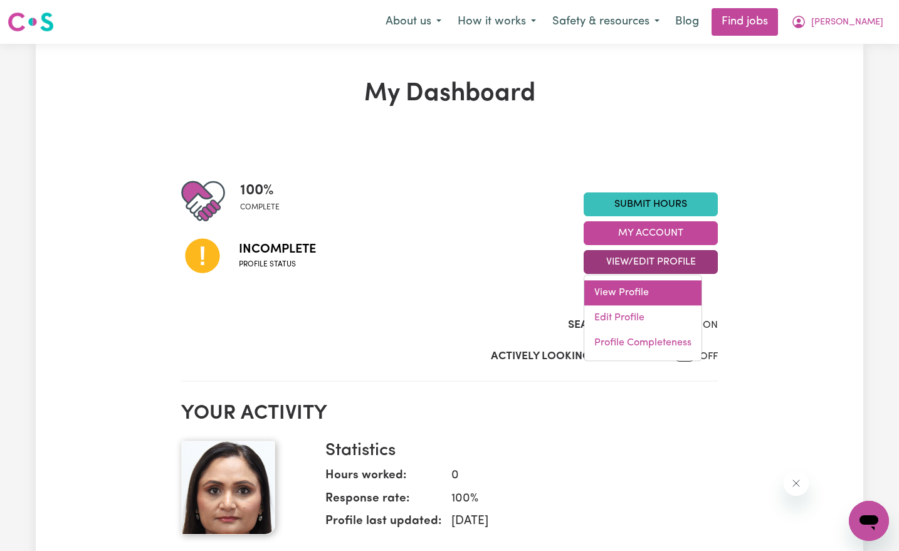
click at [623, 294] on link "View Profile" at bounding box center [643, 292] width 117 height 25
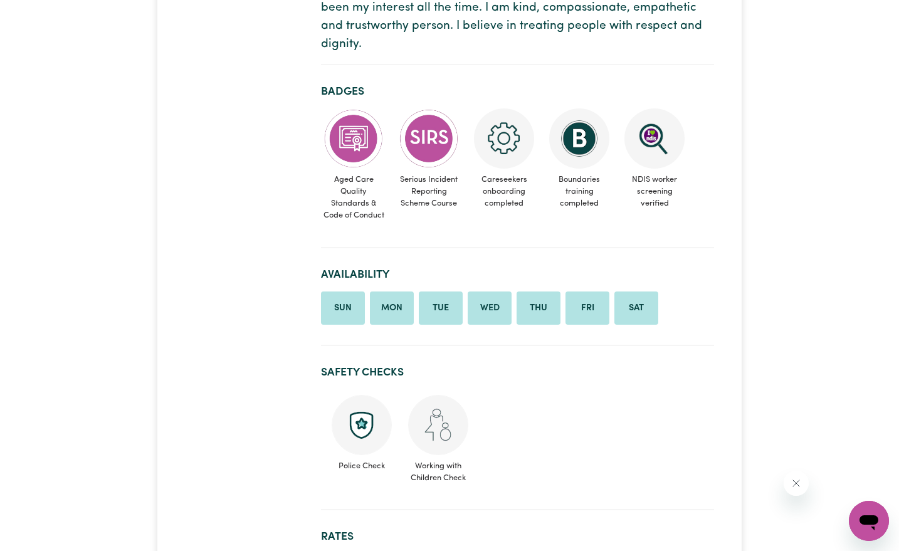
scroll to position [381, 0]
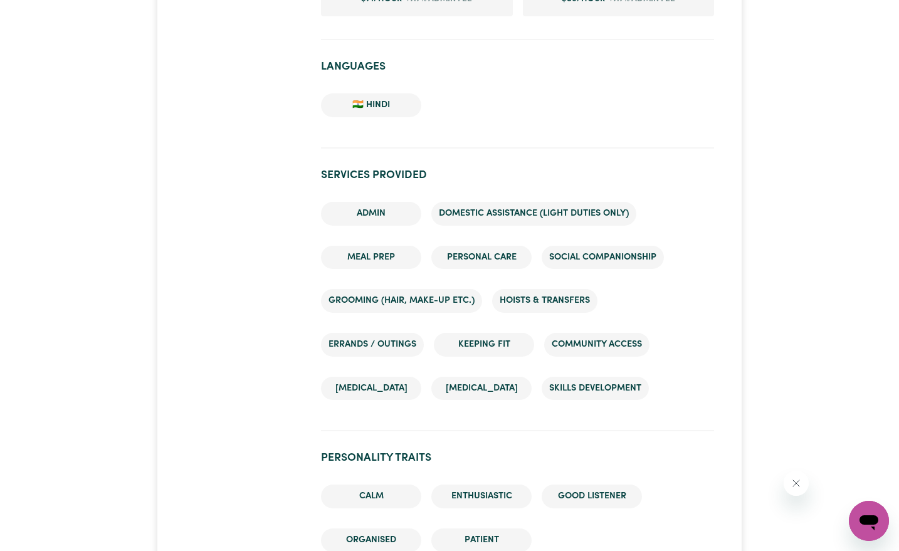
scroll to position [1054, 0]
click at [359, 93] on li "🇮🇳 Hindi" at bounding box center [371, 105] width 100 height 24
click at [393, 93] on li "🇮🇳 Hindi" at bounding box center [371, 105] width 100 height 24
click at [440, 83] on ul "🇮🇳 Hindi" at bounding box center [517, 105] width 393 height 44
click at [358, 60] on h2 "Languages" at bounding box center [517, 66] width 393 height 13
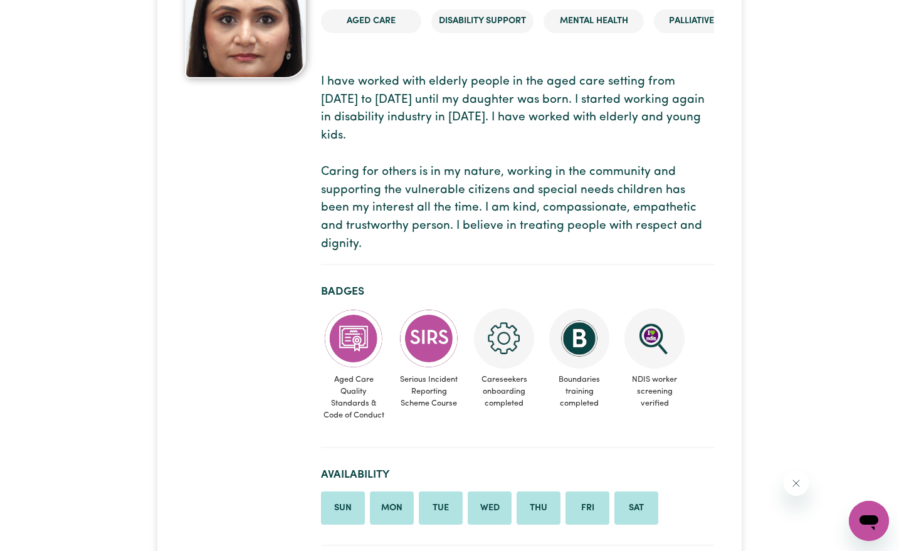
scroll to position [0, 0]
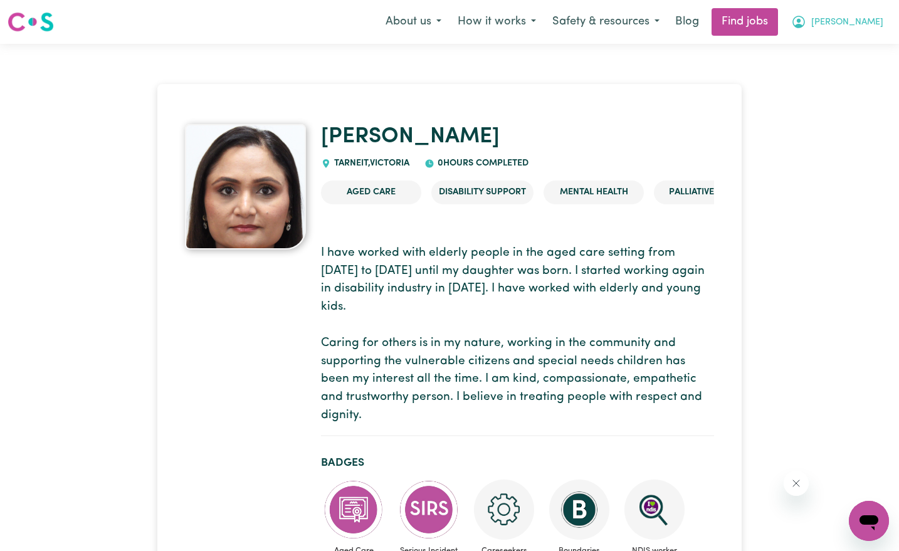
click at [871, 18] on span "[PERSON_NAME]" at bounding box center [848, 23] width 72 height 14
click at [831, 65] on link "My Dashboard" at bounding box center [841, 72] width 99 height 24
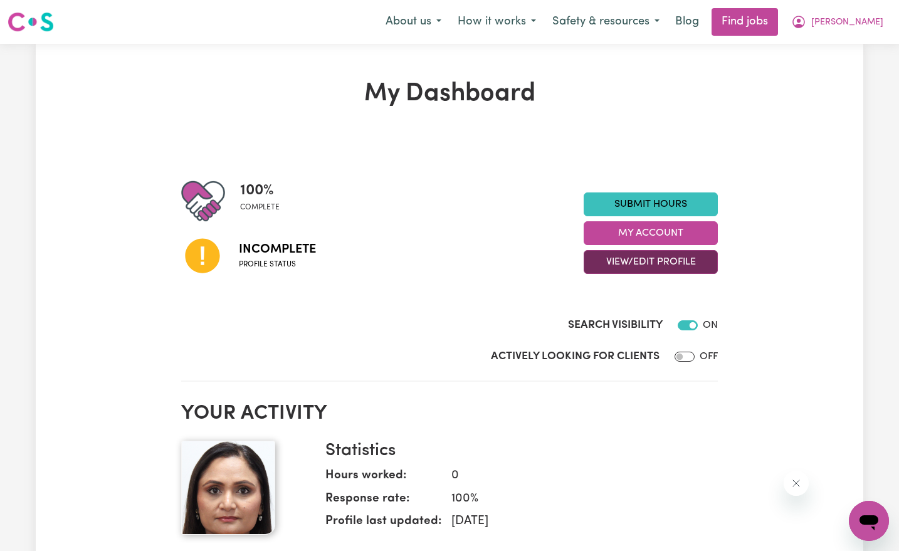
click at [679, 261] on button "View/Edit Profile" at bounding box center [651, 262] width 134 height 24
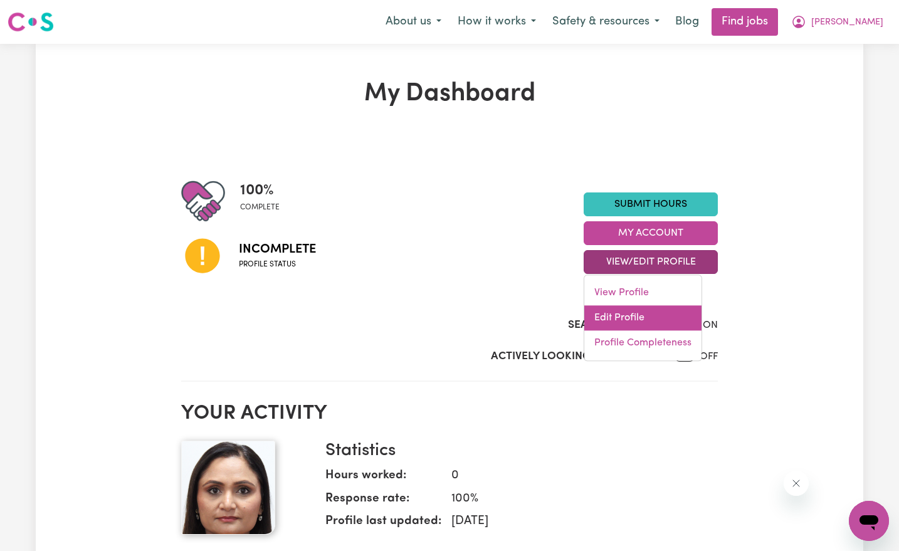
click at [612, 321] on link "Edit Profile" at bounding box center [643, 317] width 117 height 25
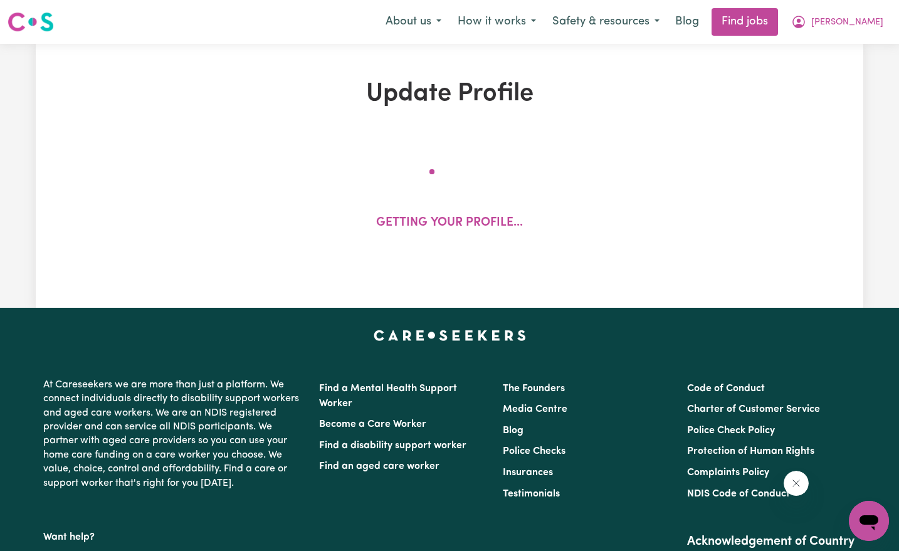
click at [612, 321] on footer "At Careseekers we are more than just a platform. We connect individuals directl…" at bounding box center [449, 557] width 899 height 499
select select "[DEMOGRAPHIC_DATA]"
select select "[DEMOGRAPHIC_DATA] Citizen"
select select "Studying a healthcare related degree or qualification"
select select "42"
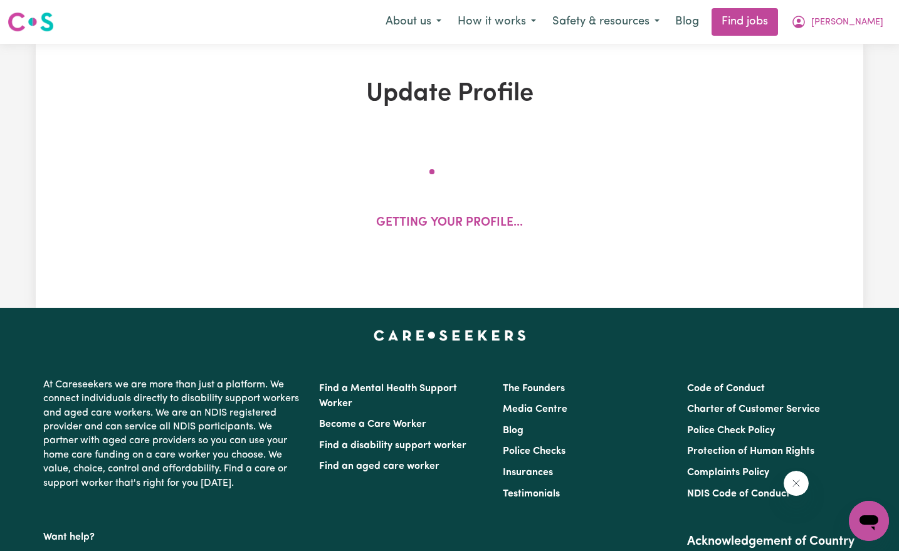
select select "52"
select select "71"
select select "86"
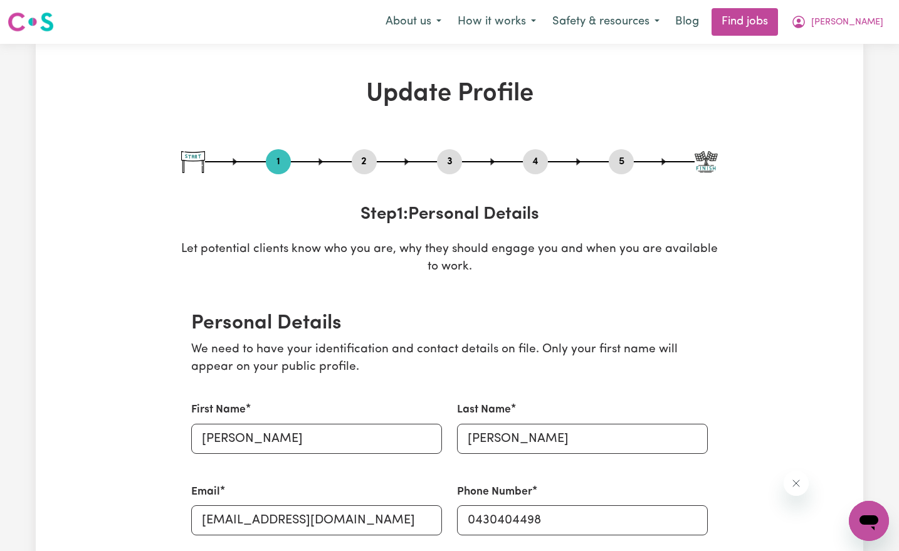
click at [546, 161] on button "4" at bounding box center [535, 162] width 25 height 16
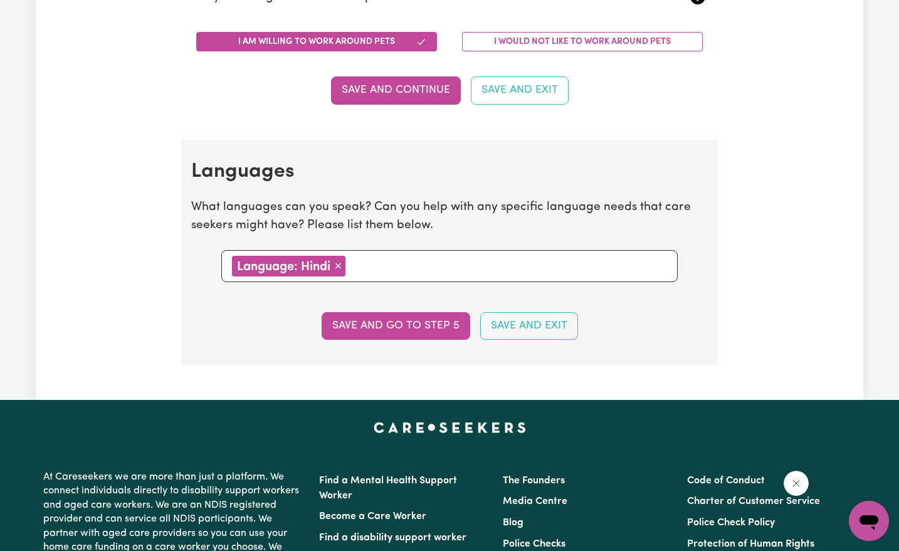
scroll to position [1276, 0]
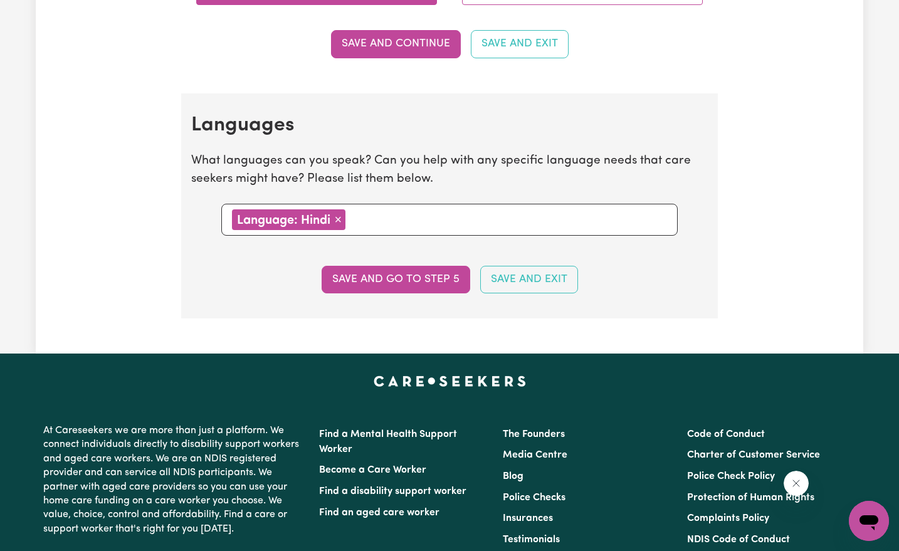
click at [388, 235] on section "Languages What languages can you speak? Can you help with any specific language…" at bounding box center [449, 205] width 537 height 225
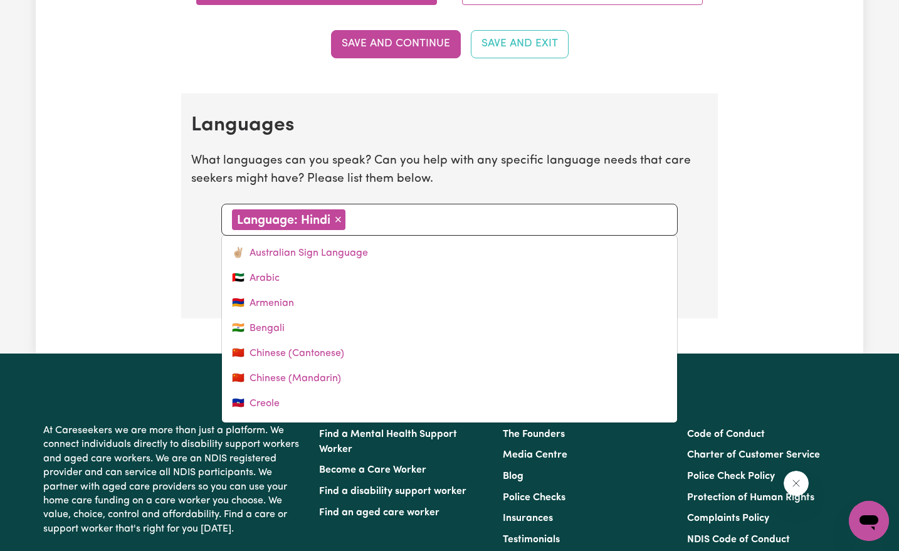
click at [368, 214] on input "text" at bounding box center [508, 218] width 318 height 19
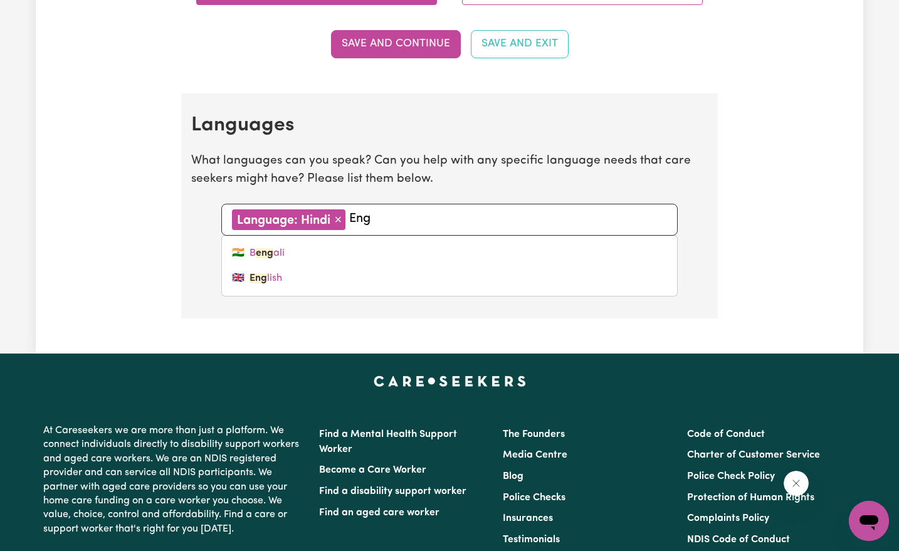
type input "Engl"
type input "English"
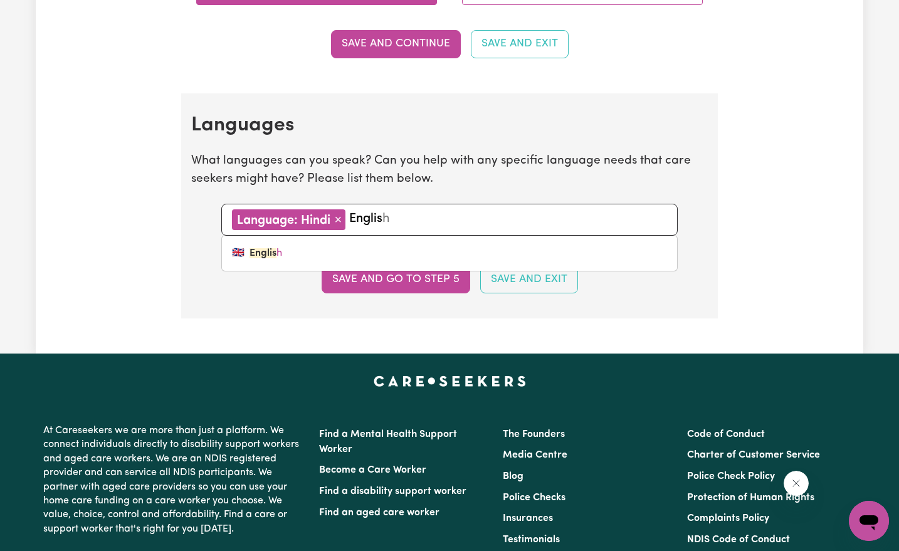
type input "English"
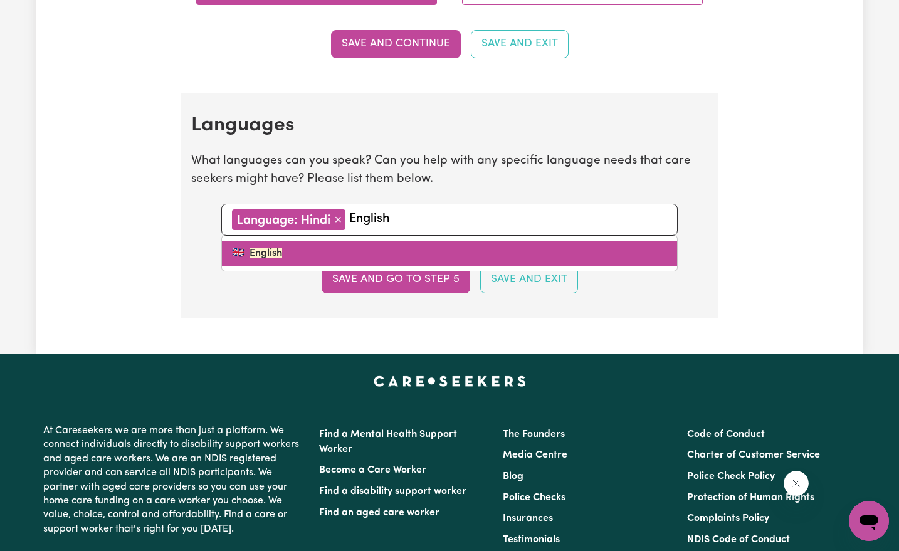
click at [392, 242] on link "🇬🇧 English" at bounding box center [449, 253] width 455 height 25
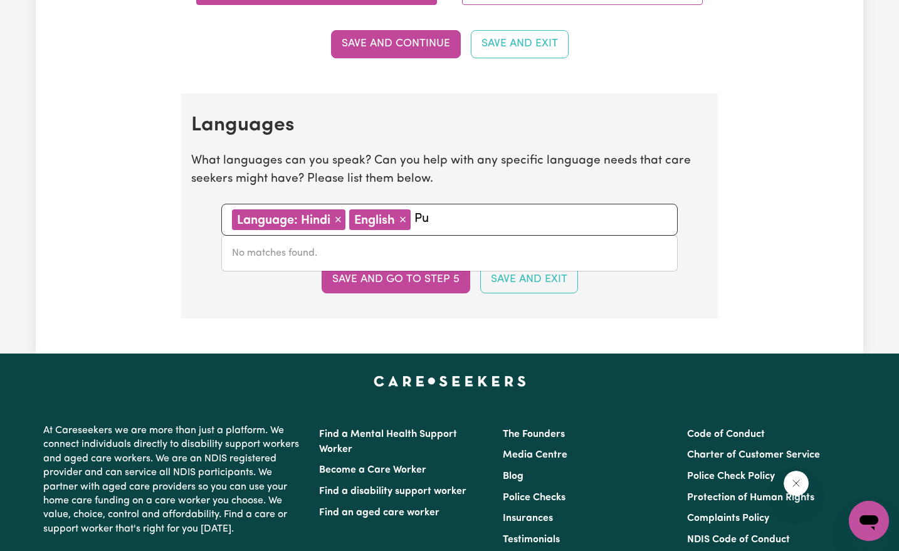
type input "P"
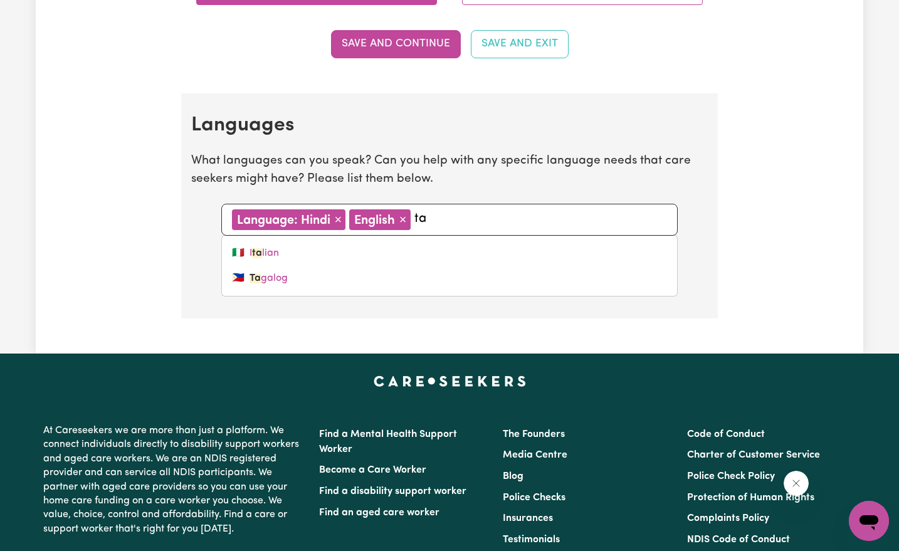
type input "tag"
type input "tagalog"
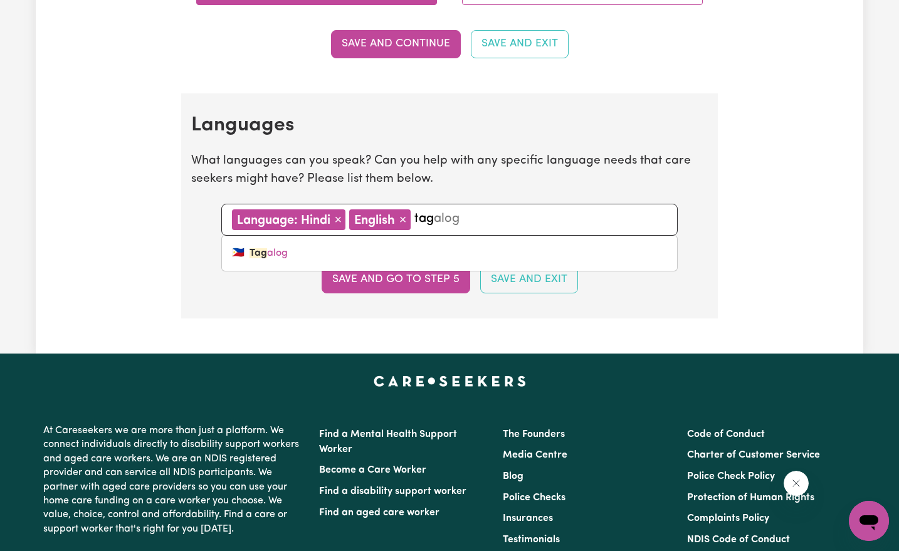
type input "ta"
type input "t"
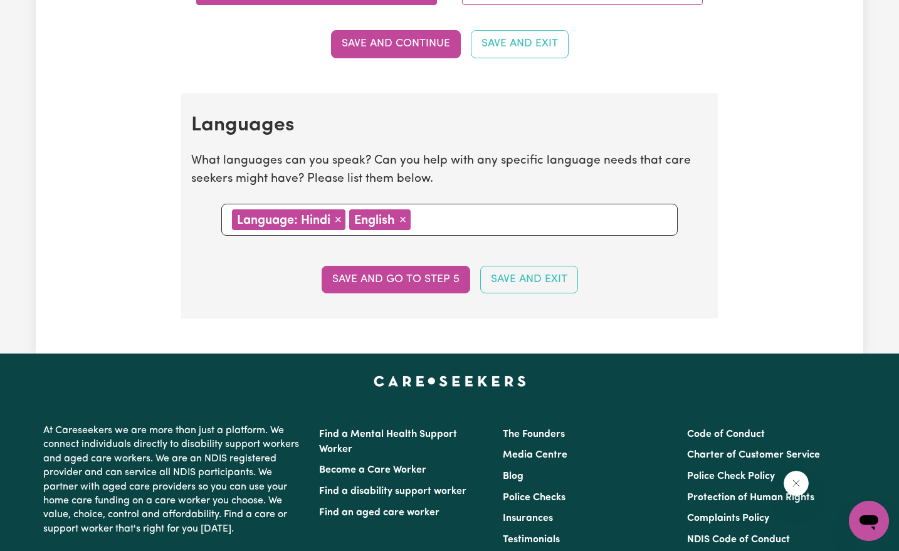
click at [396, 292] on section "Languages What languages can you speak? Can you help with any specific language…" at bounding box center [449, 205] width 537 height 225
click at [396, 287] on button "Save and go to step 5" at bounding box center [396, 280] width 149 height 28
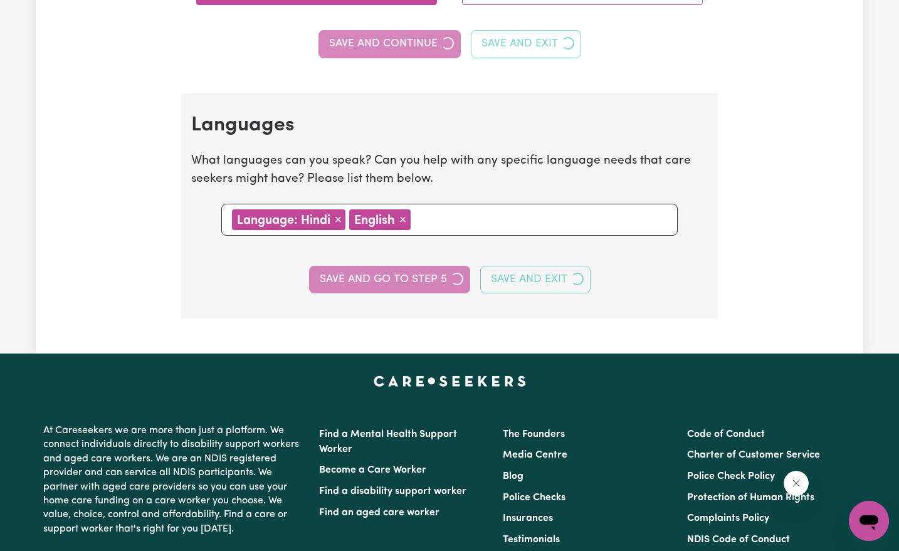
select select "I am providing services privately on my own"
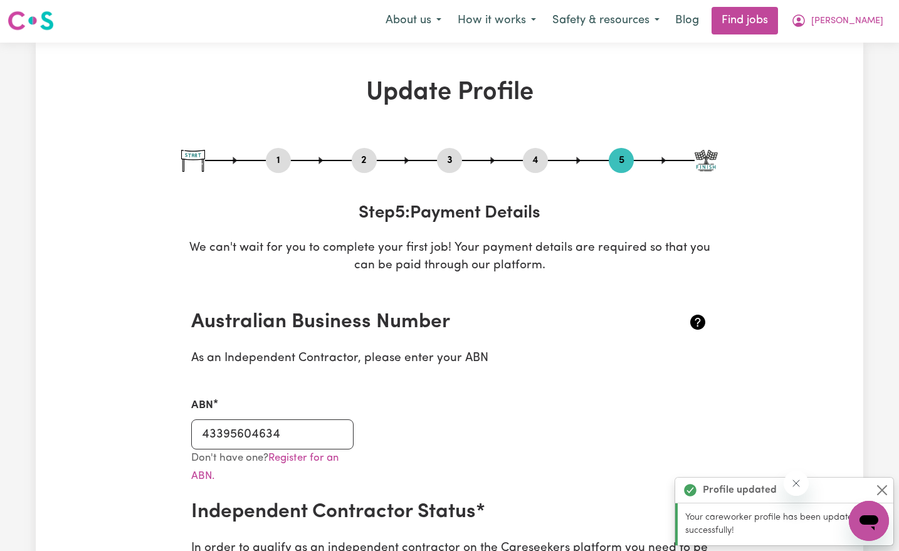
scroll to position [0, 0]
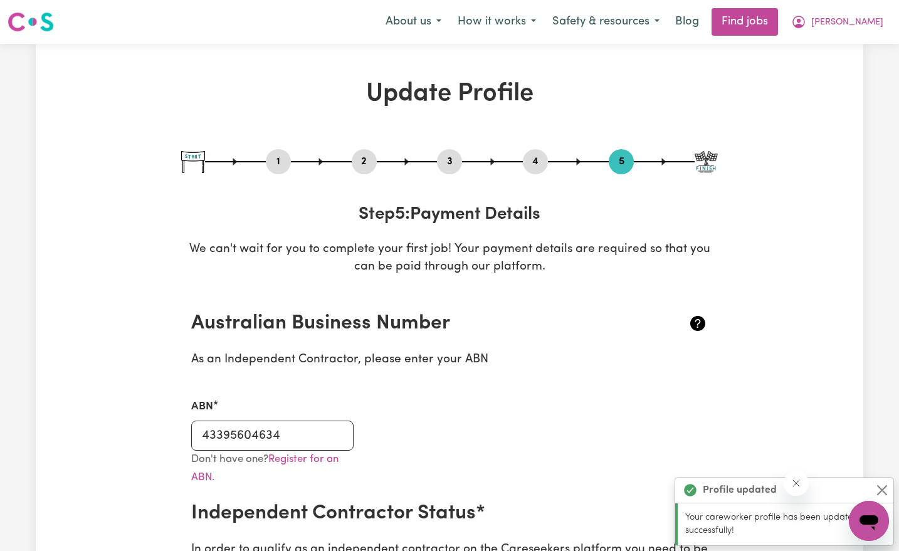
click at [440, 156] on button "3" at bounding box center [449, 162] width 25 height 16
select select "2003"
select select "2004"
select select "2007"
select select "2013"
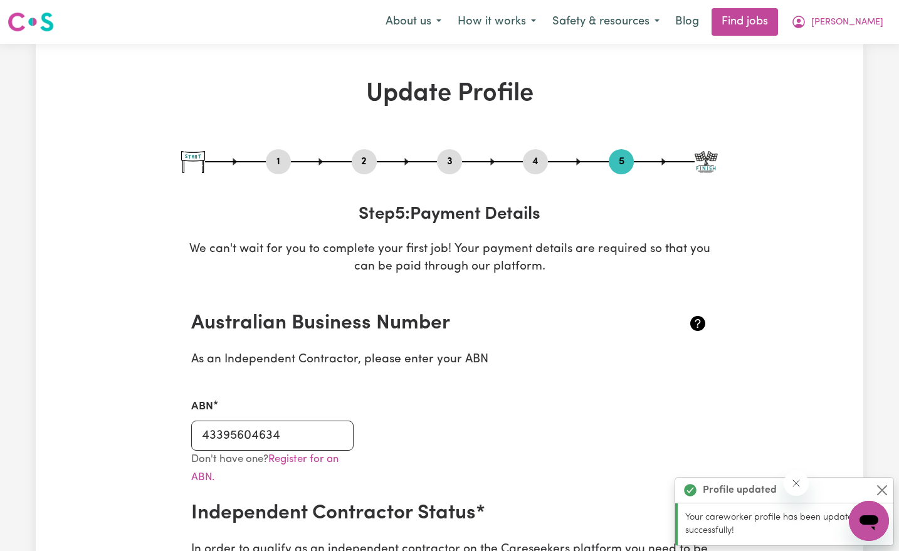
select select "2018"
select select "2022"
select select "2014"
select select "2018"
select select "Certificate III (Individual Support)"
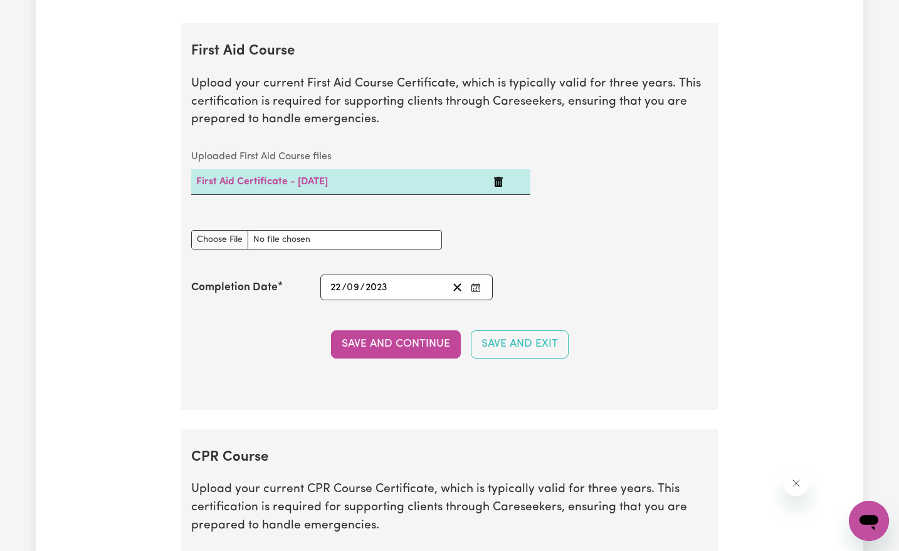
scroll to position [2948, 0]
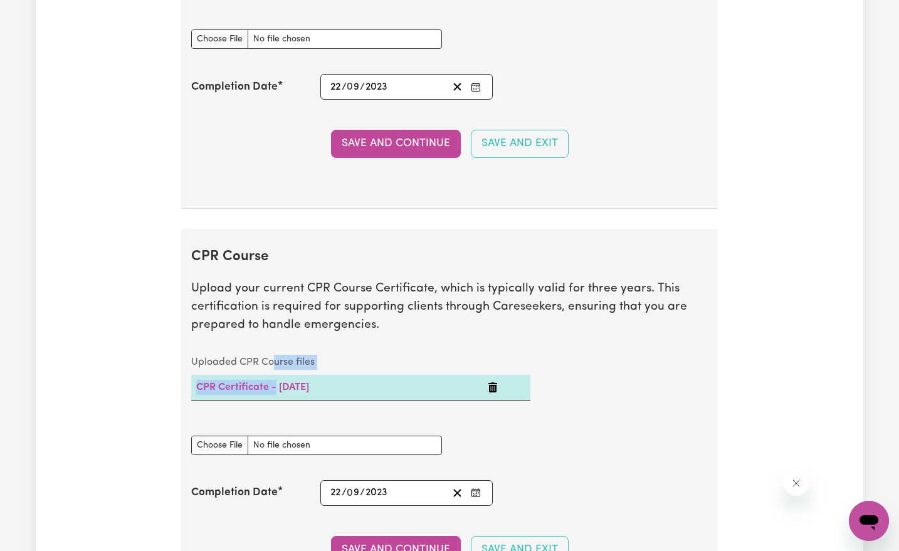
drag, startPoint x: 274, startPoint y: 360, endPoint x: 275, endPoint y: 383, distance: 22.6
click at [275, 383] on table "Uploaded CPR Course files CPR Certificate - [DATE]" at bounding box center [360, 375] width 339 height 51
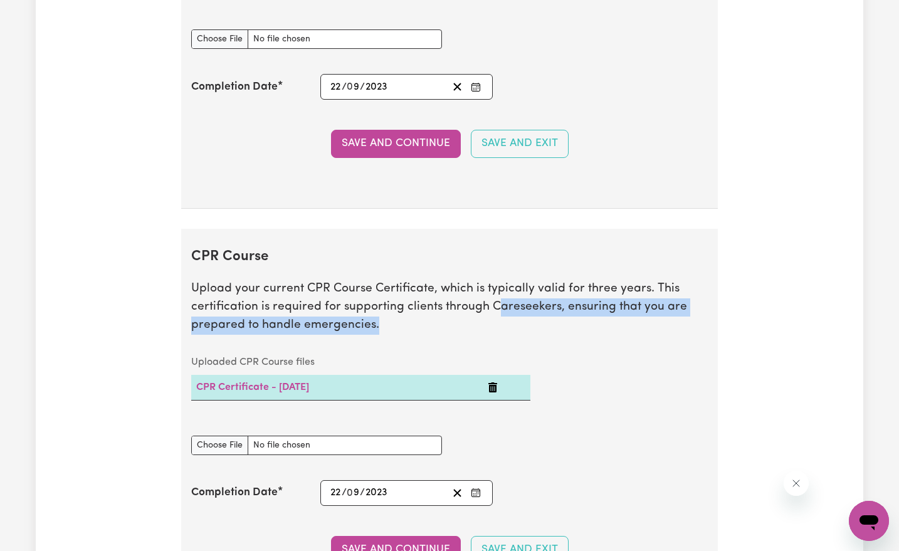
drag, startPoint x: 275, startPoint y: 383, endPoint x: 495, endPoint y: 285, distance: 240.9
click at [495, 285] on section "CPR Course Upload your current CPR Course Certificate, which is typically valid…" at bounding box center [449, 422] width 537 height 386
click at [686, 400] on div "Uploaded CPR Course files CPR Certificate - [DATE]" at bounding box center [450, 385] width 532 height 71
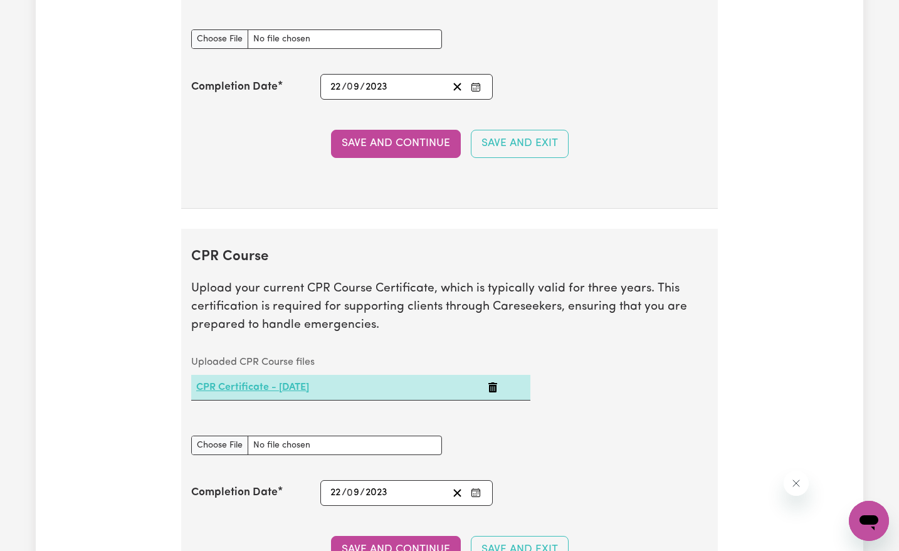
click at [295, 383] on link "CPR Certificate - [DATE]" at bounding box center [252, 388] width 113 height 10
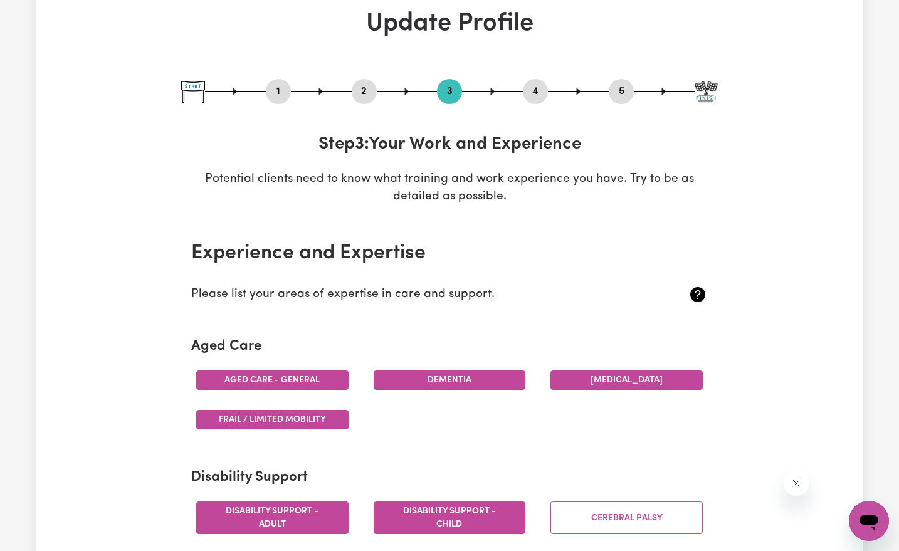
scroll to position [0, 0]
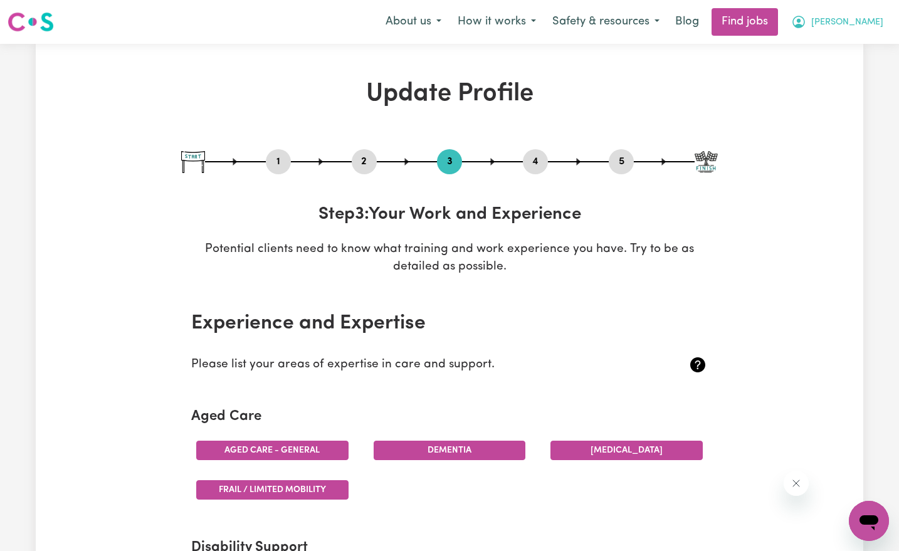
click at [807, 24] on icon "My Account" at bounding box center [799, 21] width 15 height 15
click at [827, 40] on link "My Account" at bounding box center [841, 49] width 99 height 24
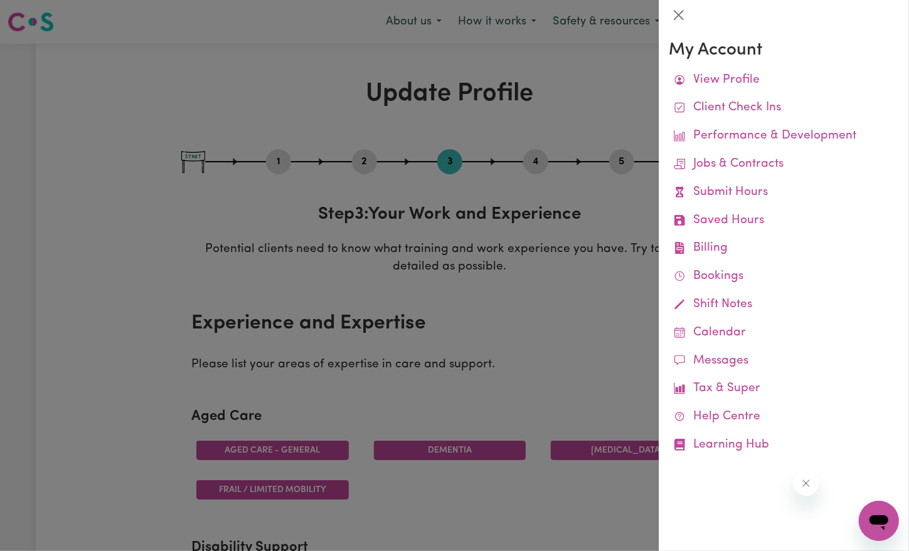
click at [618, 506] on div at bounding box center [454, 275] width 909 height 551
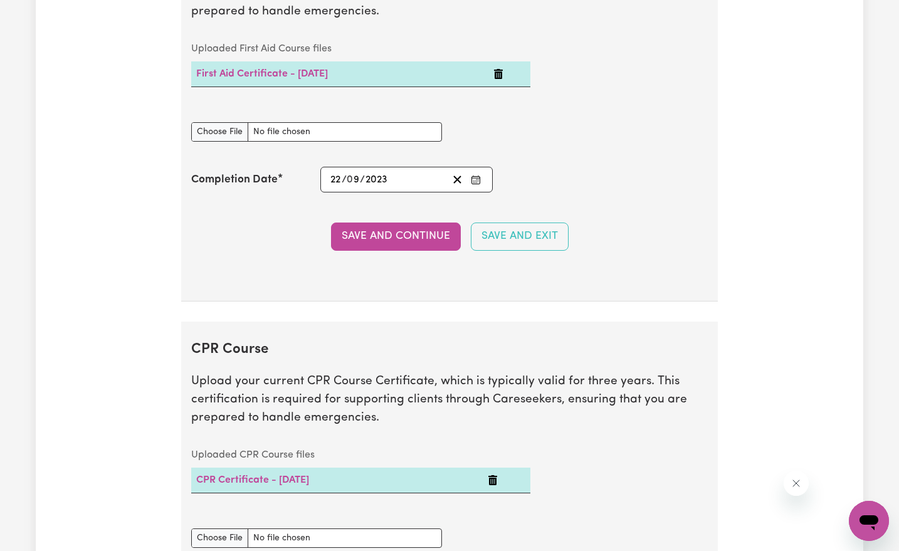
scroll to position [2701, 0]
